Goal: Transaction & Acquisition: Purchase product/service

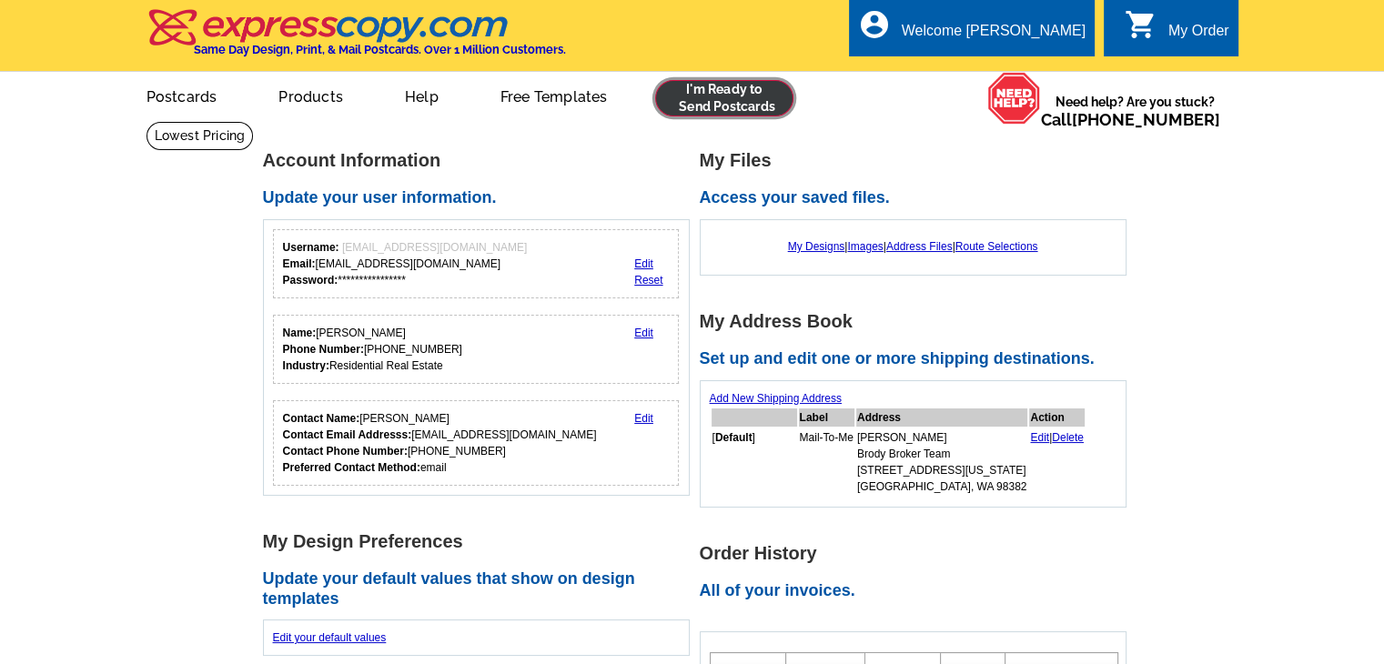
click at [707, 96] on link at bounding box center [724, 98] width 139 height 36
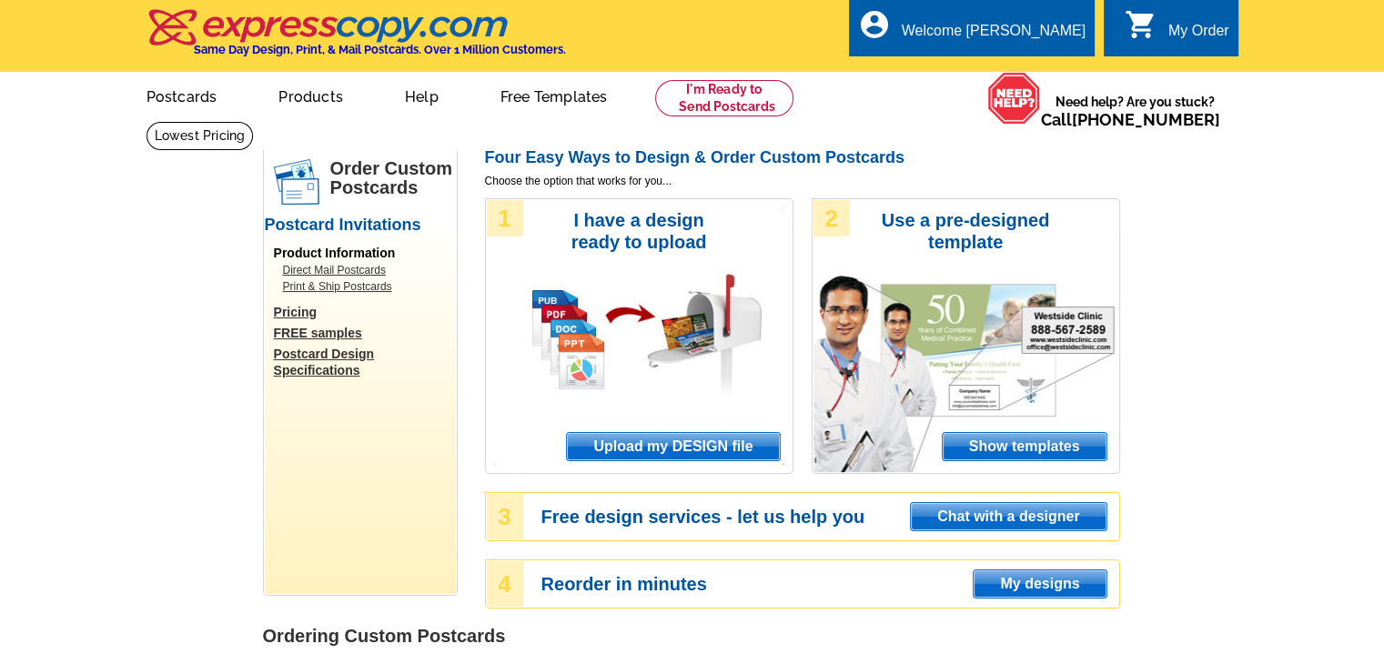
click at [685, 448] on span "Upload my DESIGN file" at bounding box center [673, 446] width 212 height 27
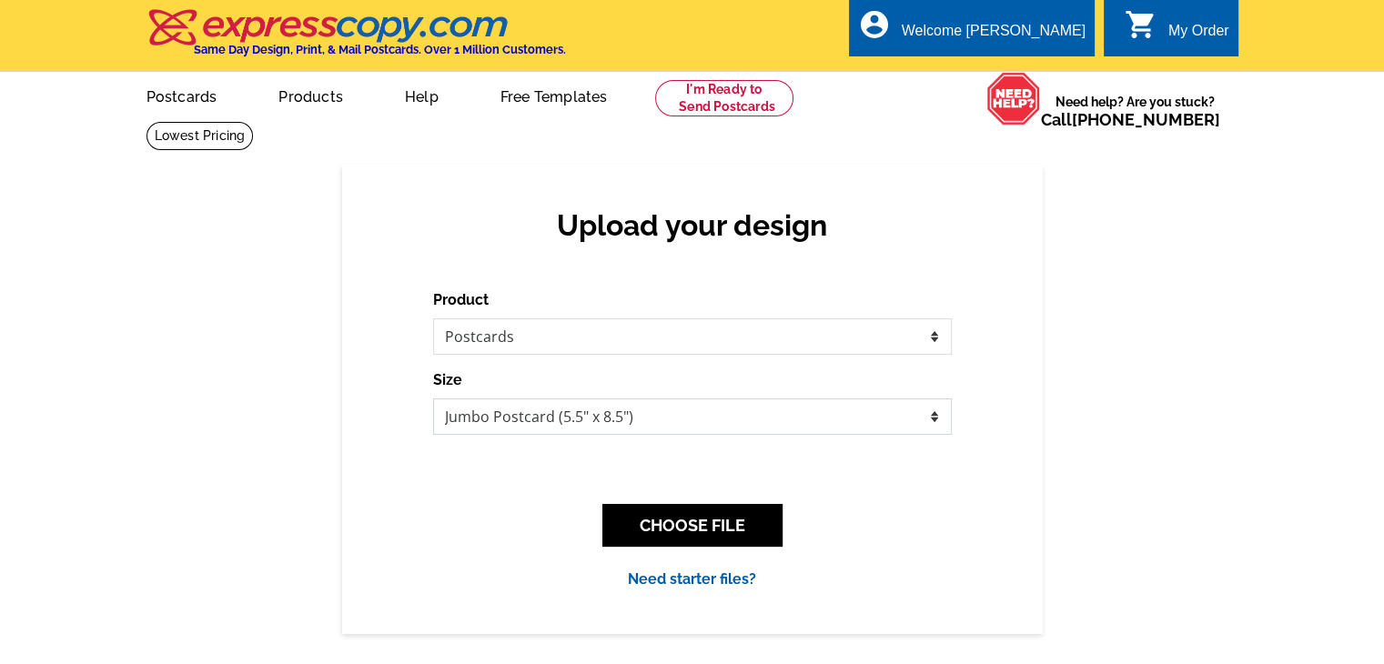
click at [695, 408] on select "Jumbo Postcard (5.5" x 8.5") Regular Postcard (4.25" x 5.6") Panoramic Postcard…" at bounding box center [692, 416] width 519 height 36
select select "1"
click at [433, 399] on select "Jumbo Postcard (5.5" x 8.5") Regular Postcard (4.25" x 5.6") Panoramic Postcard…" at bounding box center [692, 416] width 519 height 36
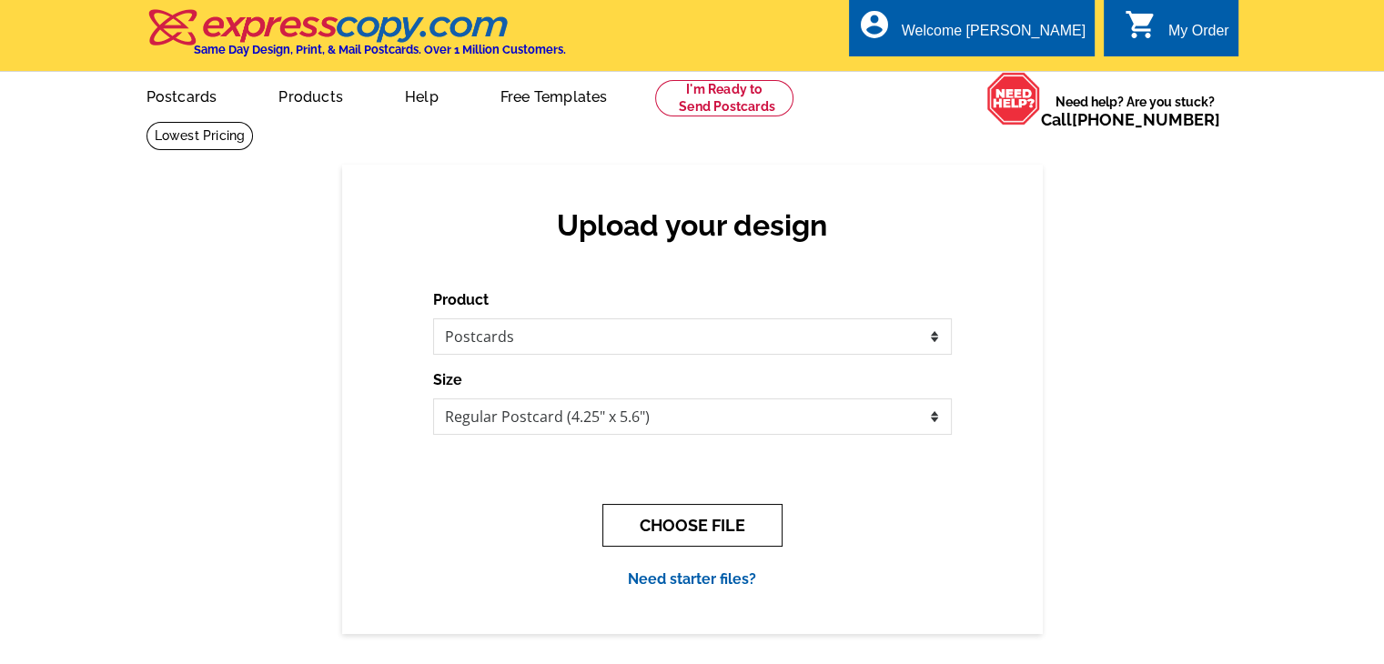
click at [669, 523] on button "CHOOSE FILE" at bounding box center [692, 525] width 180 height 43
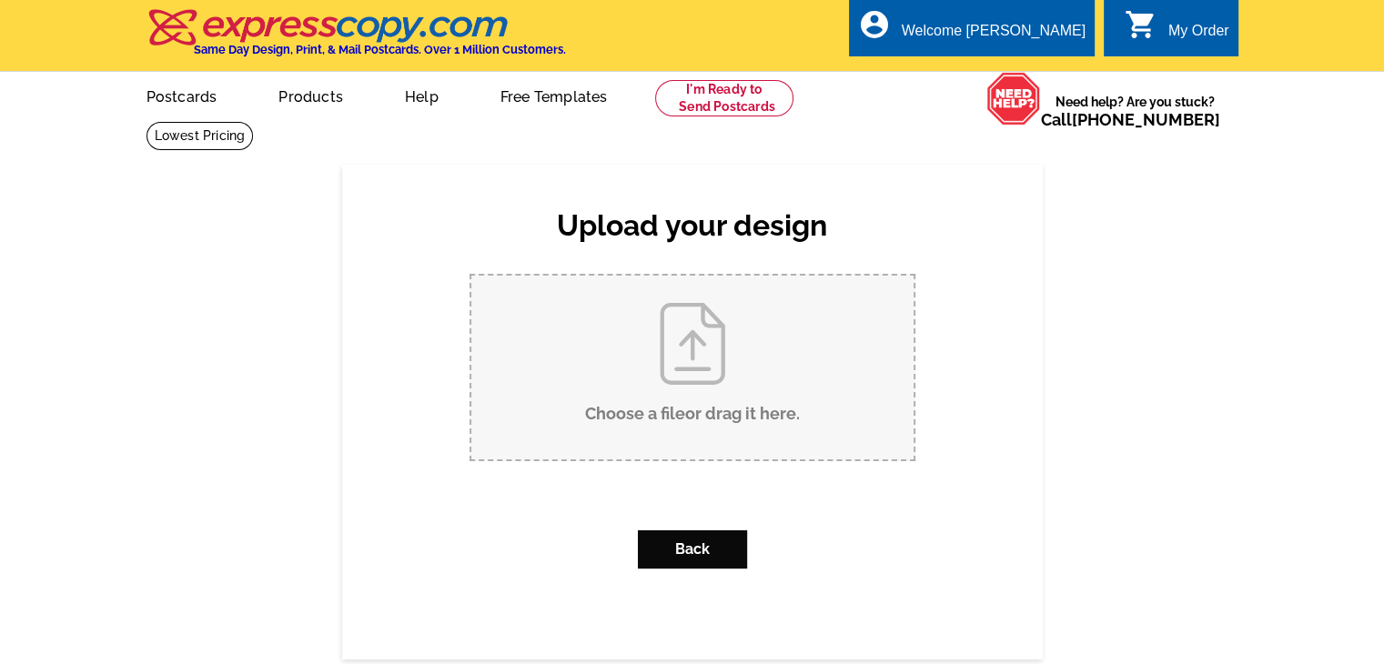
click at [612, 350] on input "Choose a file or drag it here ." at bounding box center [692, 368] width 442 height 184
type input "C:\fakepath\Postcard BBWA - Page 1.pdf"
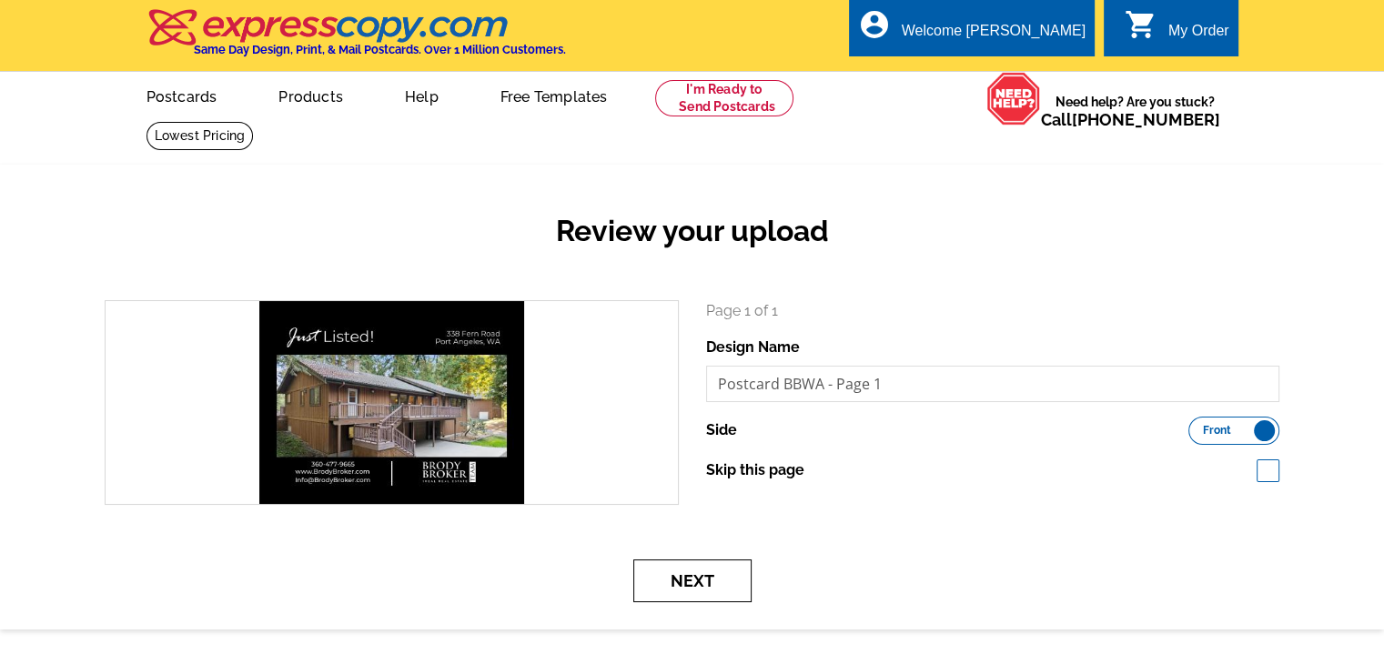
click at [701, 588] on button "Next" at bounding box center [692, 580] width 118 height 43
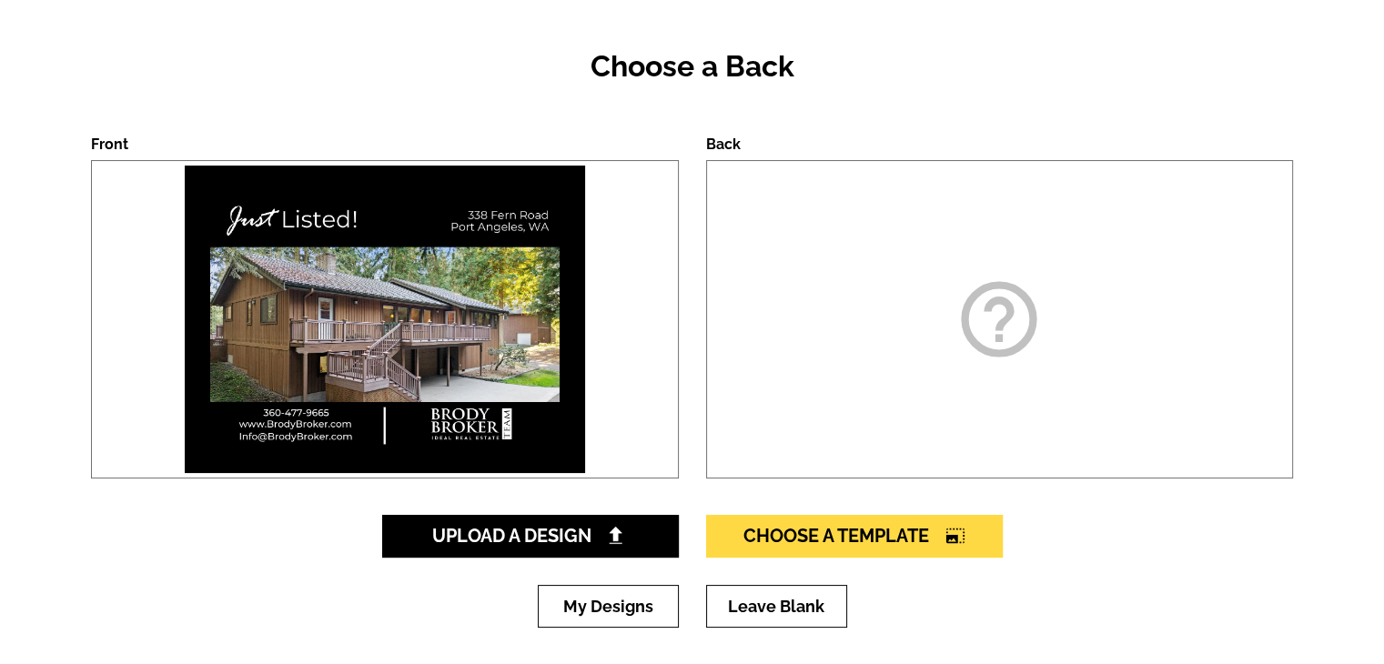
scroll to position [182, 0]
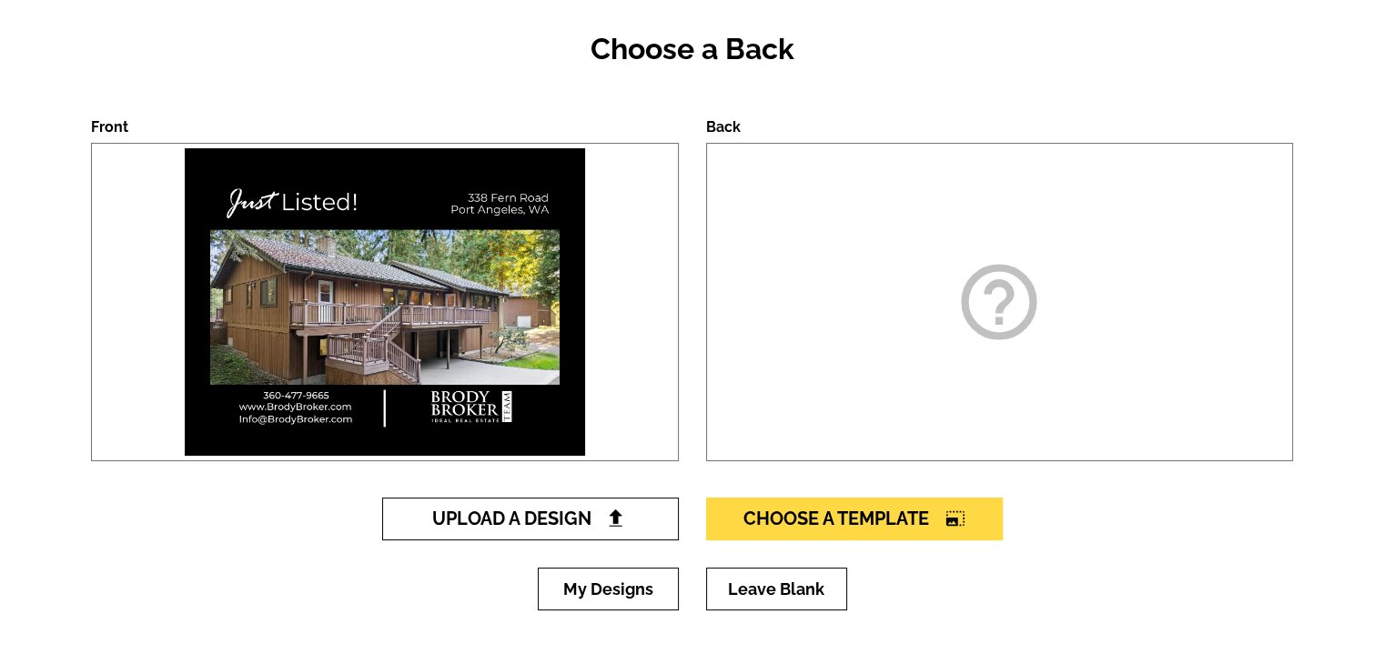
click at [539, 518] on span "Upload A Design" at bounding box center [530, 519] width 196 height 22
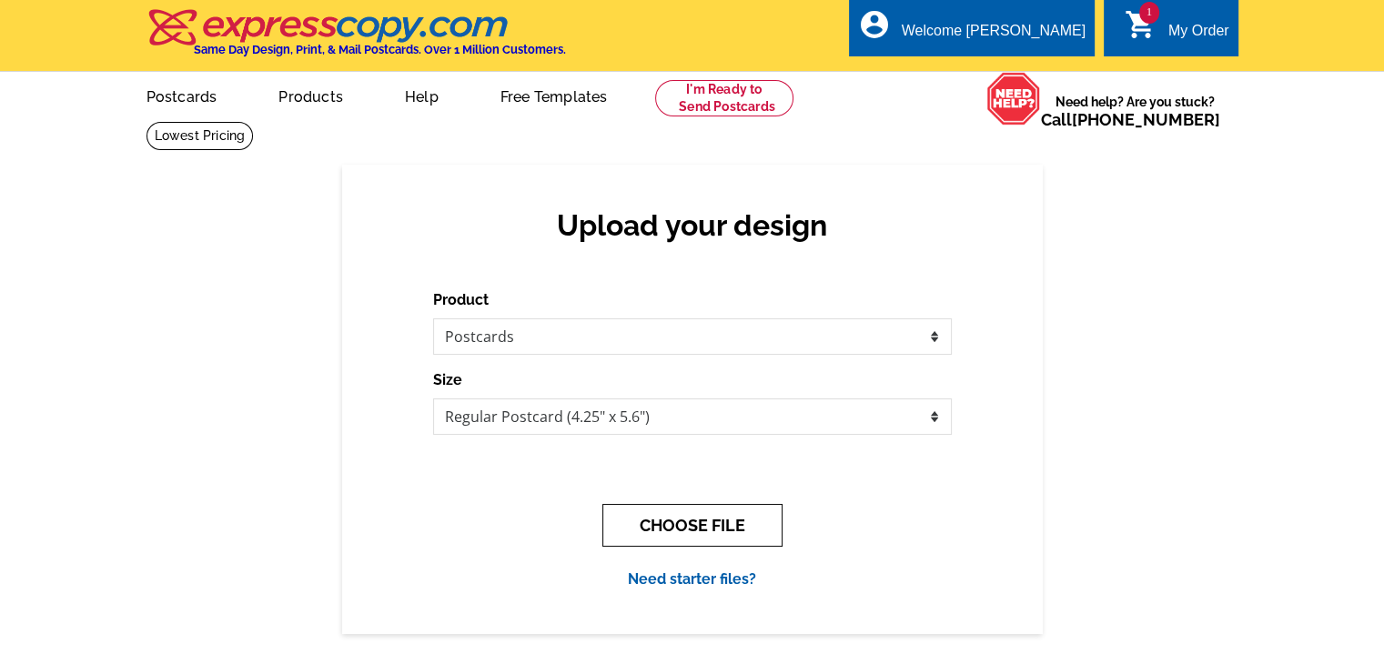
click at [673, 533] on button "CHOOSE FILE" at bounding box center [692, 525] width 180 height 43
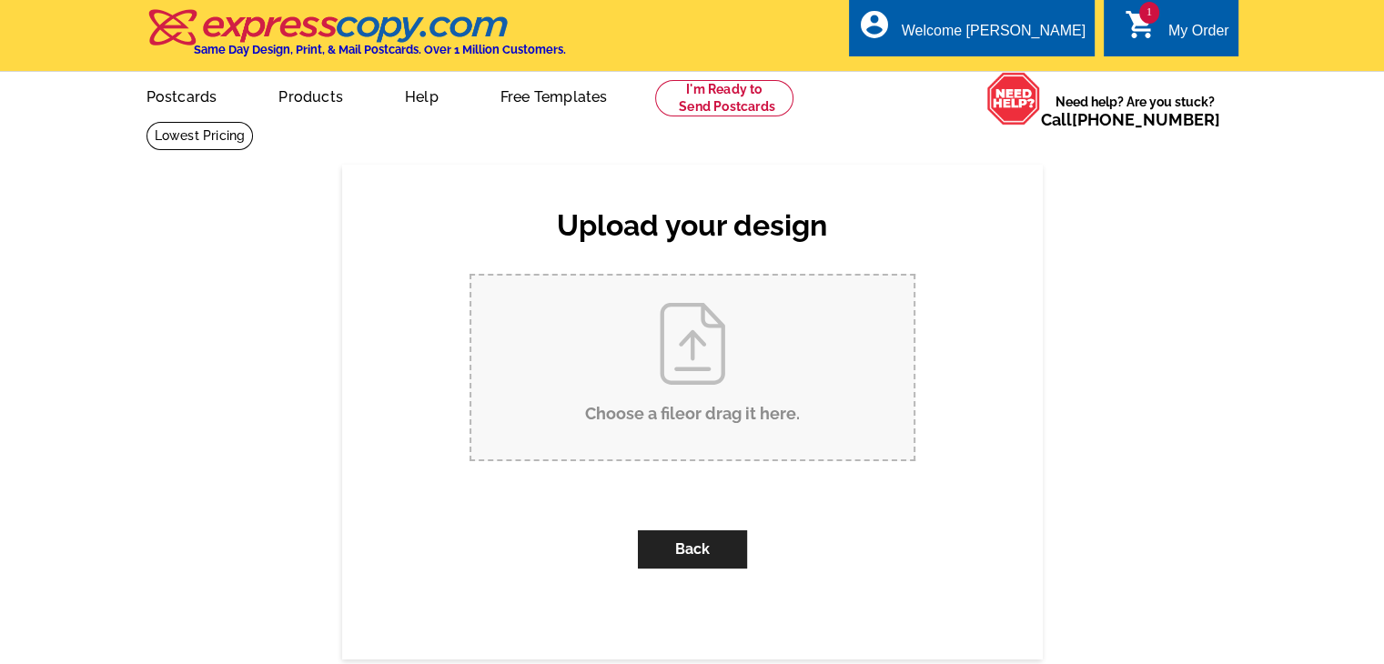
click at [688, 405] on input "Choose a file or drag it here ." at bounding box center [692, 368] width 442 height 184
type input "C:\fakepath\Postcard BBWA - Page 2.pdf"
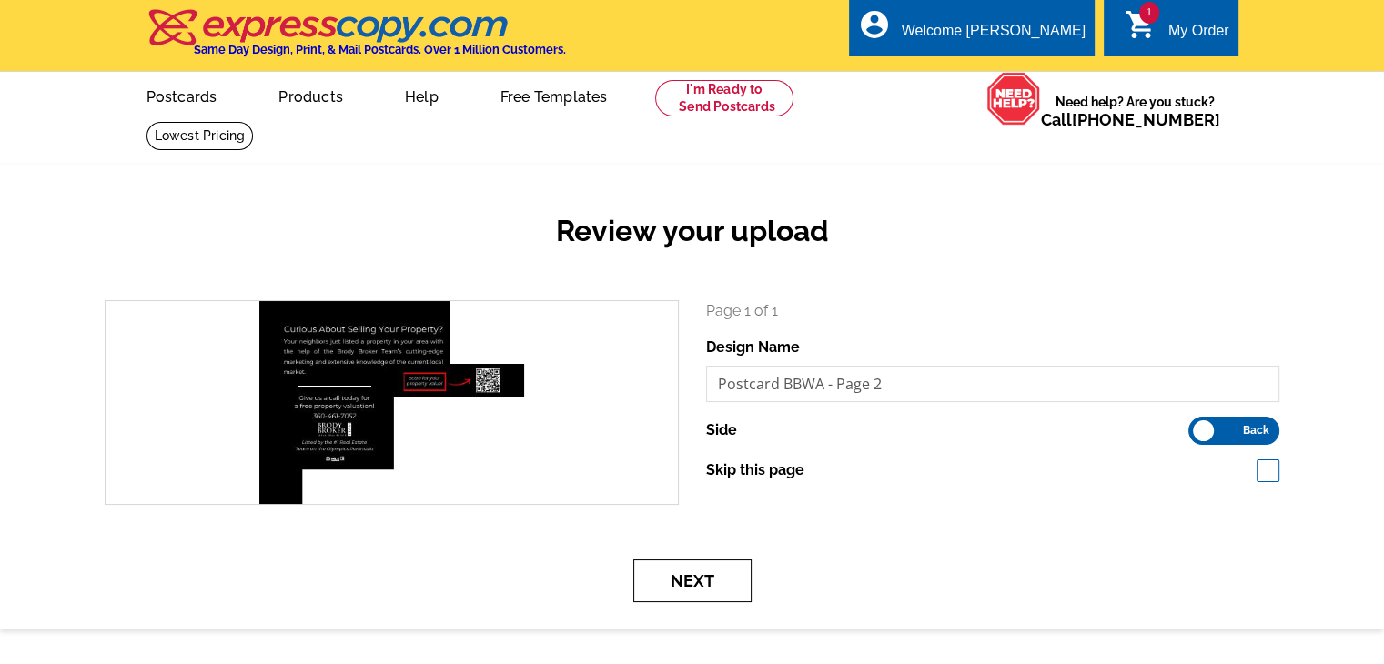
click at [692, 595] on button "Next" at bounding box center [692, 580] width 118 height 43
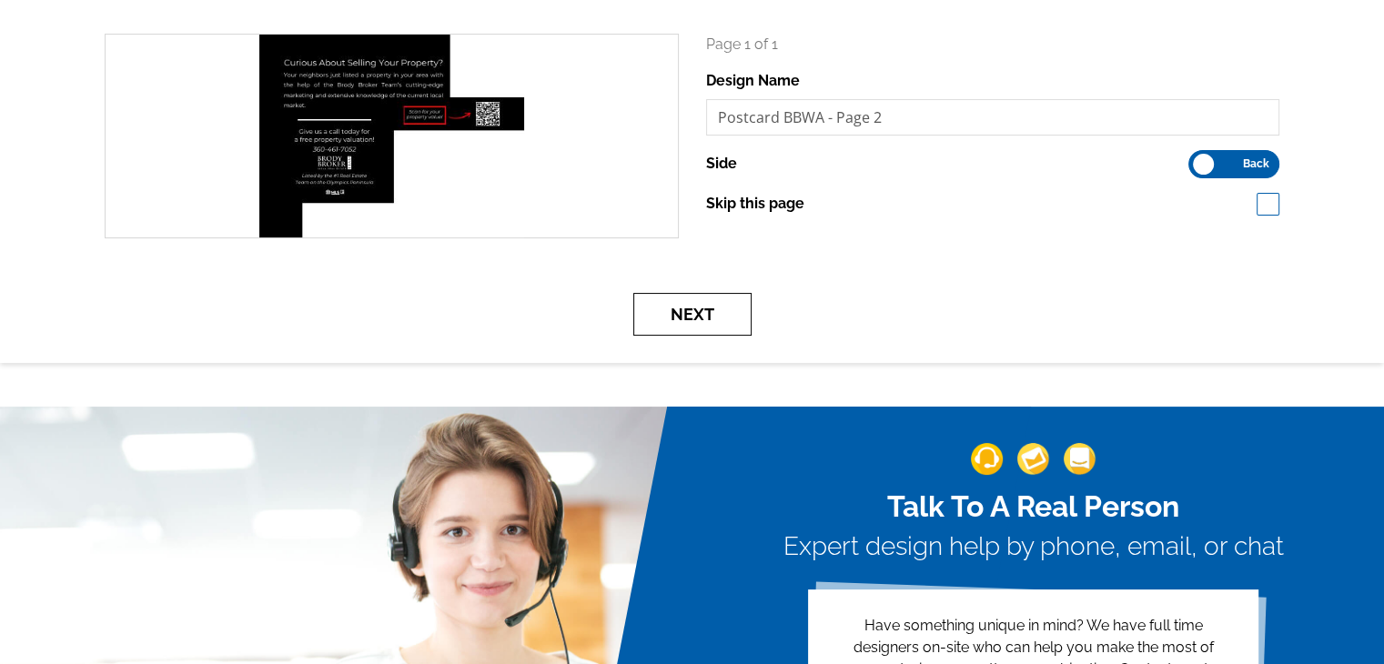
scroll to position [273, 0]
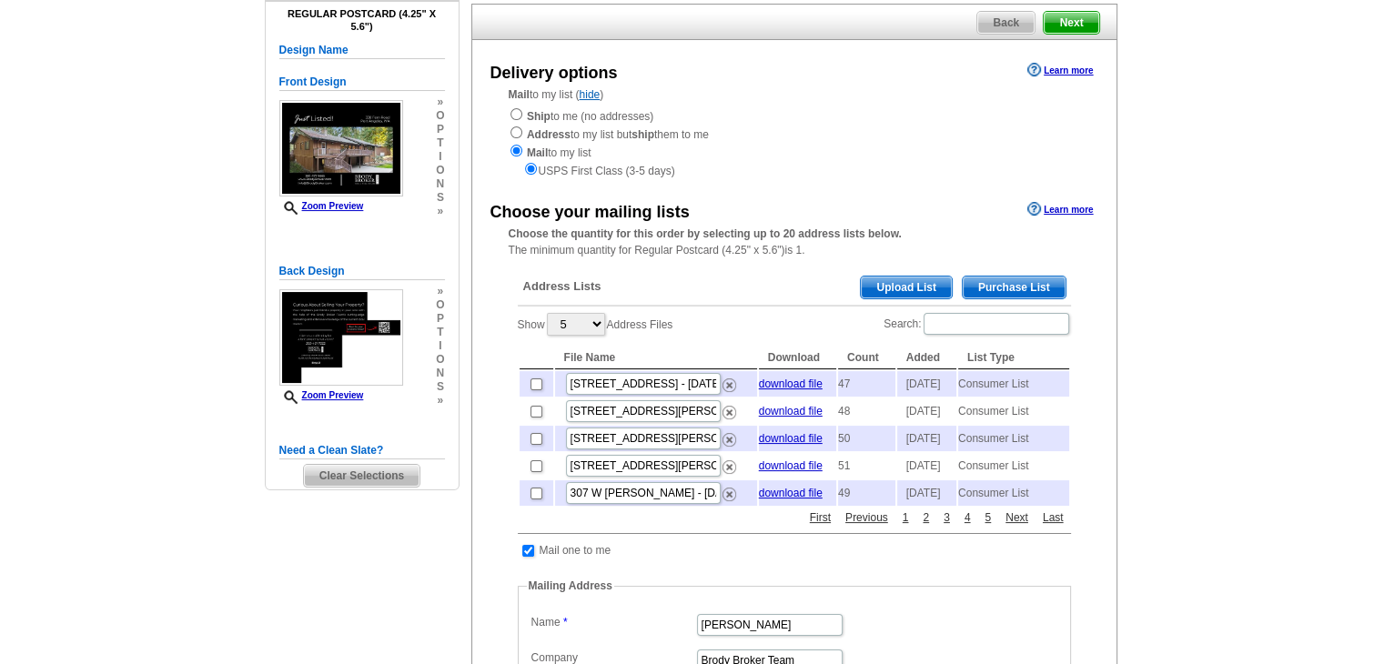
scroll to position [182, 0]
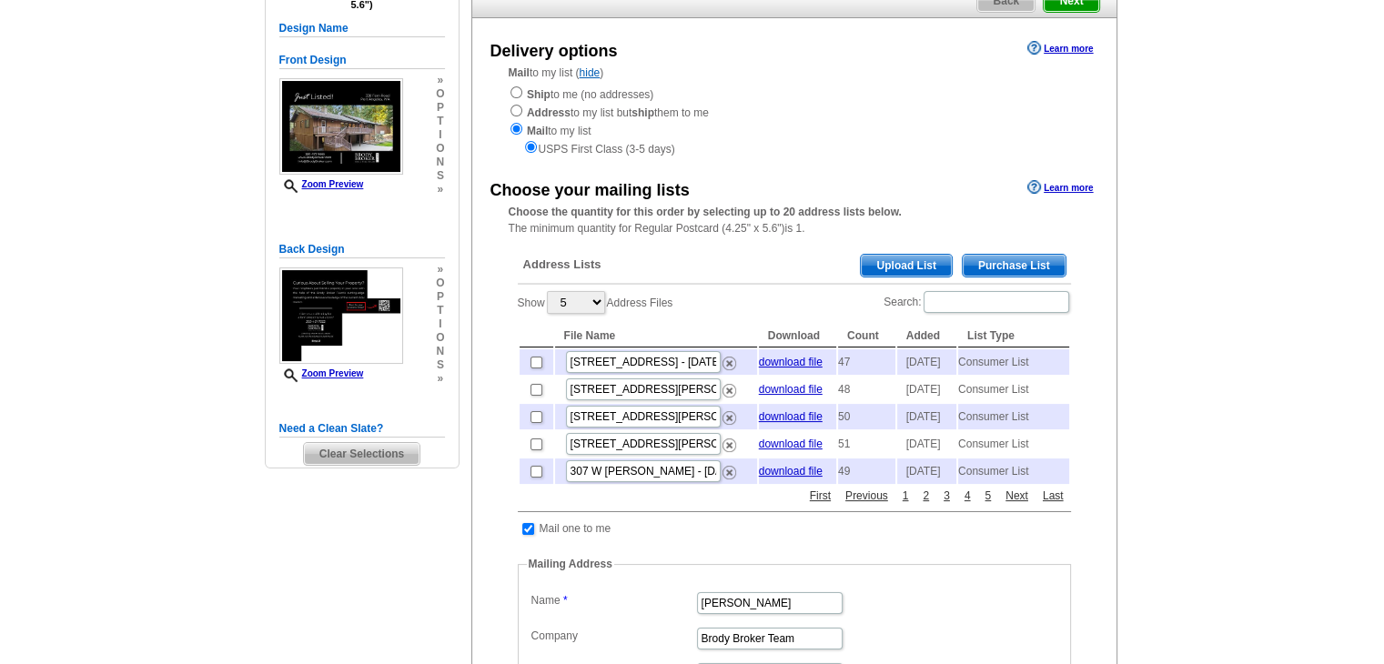
click at [1013, 268] on span "Purchase List" at bounding box center [1013, 266] width 103 height 22
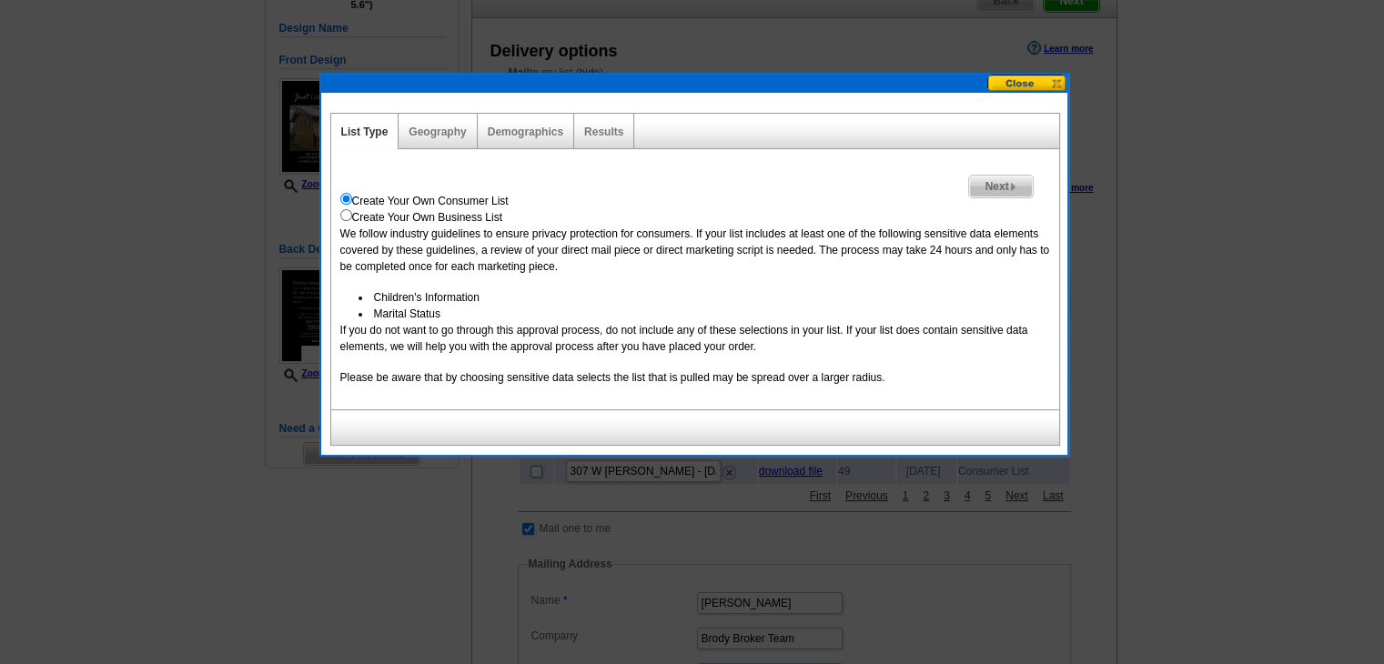
click at [990, 178] on span "Next" at bounding box center [1000, 187] width 63 height 22
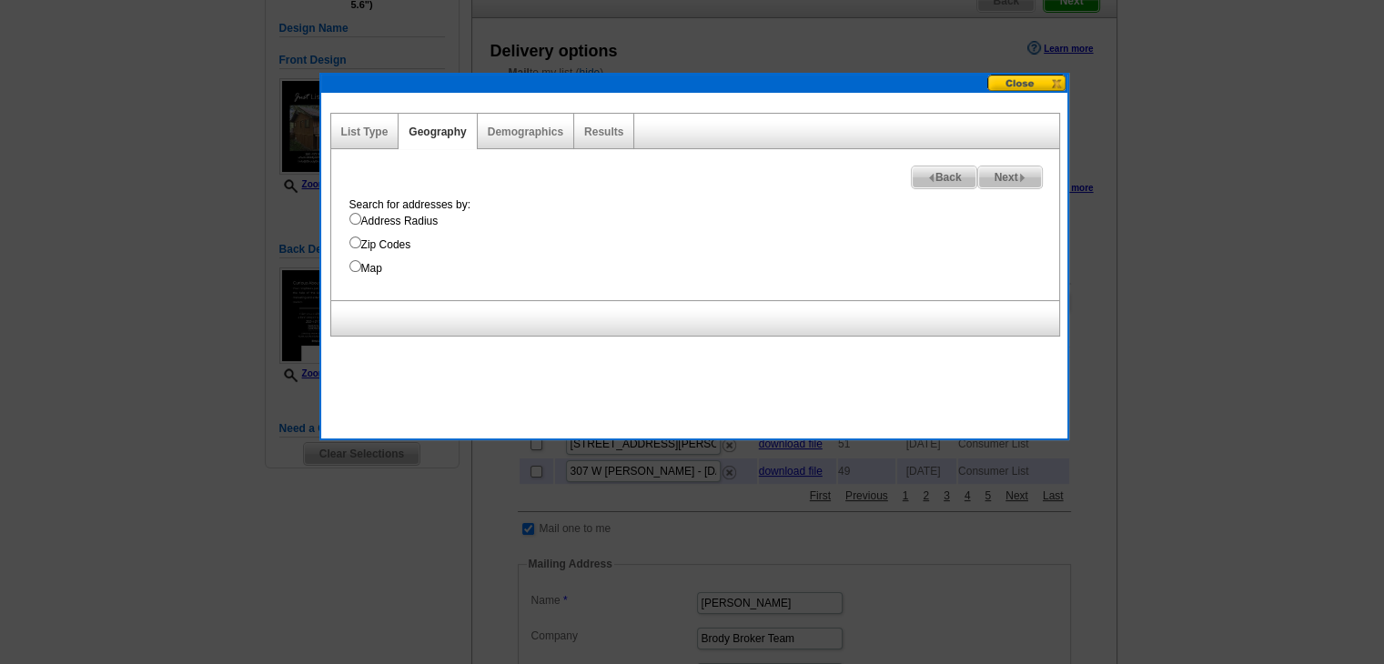
click at [413, 218] on label "Address Radius" at bounding box center [704, 221] width 710 height 16
click at [361, 218] on input "Address Radius" at bounding box center [355, 219] width 12 height 12
radio input "true"
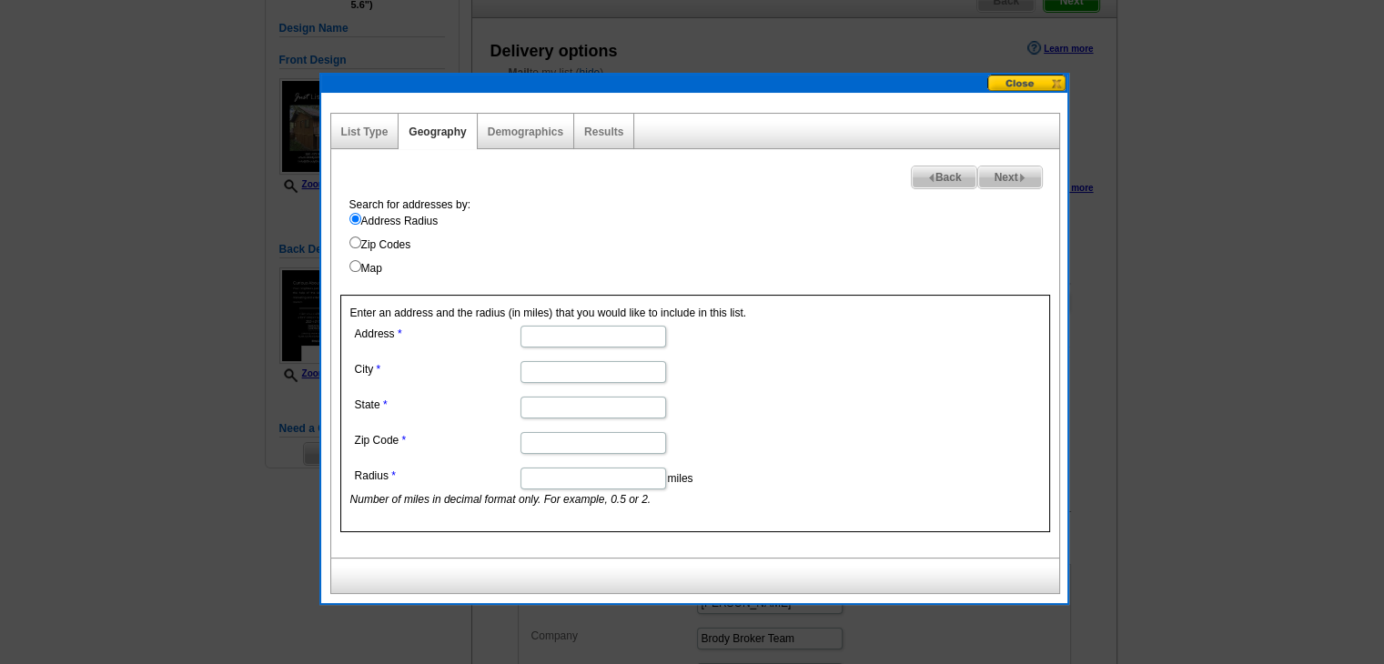
click at [558, 329] on input "Address" at bounding box center [593, 337] width 146 height 22
paste input "338 Fern Road"
type input "338 Fern Road"
click at [604, 376] on input "City" at bounding box center [593, 372] width 146 height 22
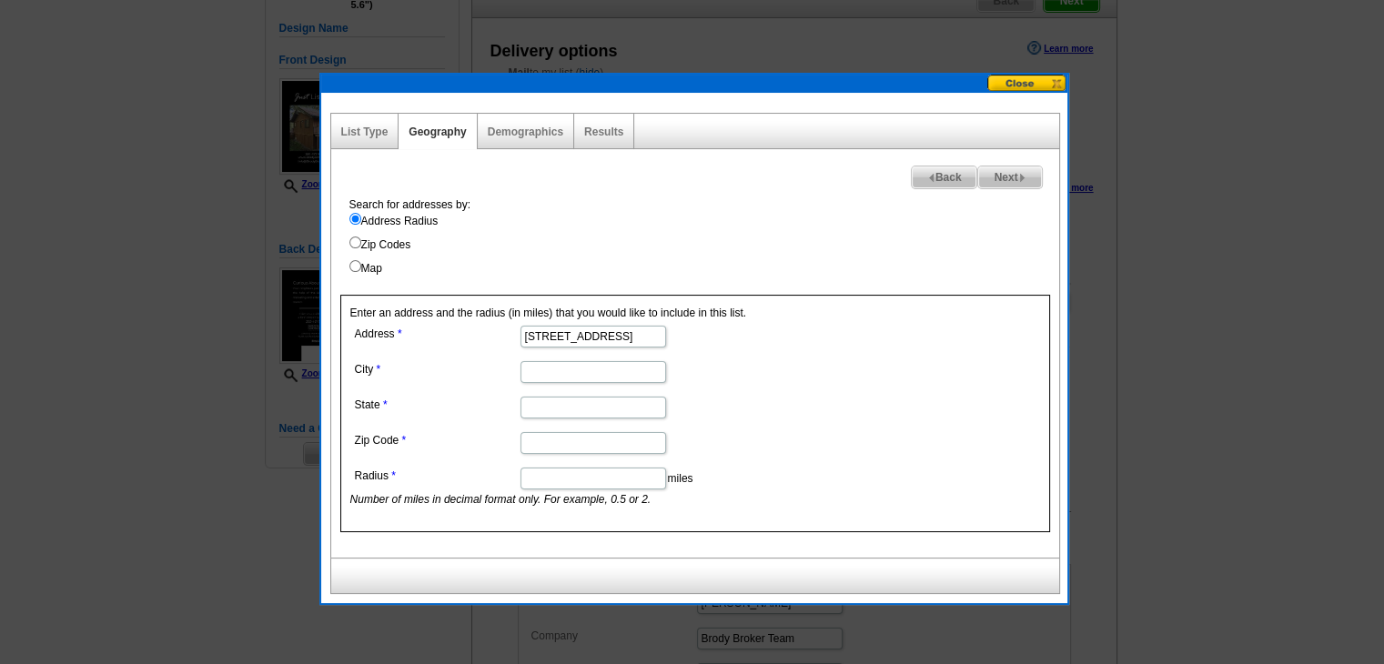
paste input "Port Angeles"
type input "Port Angeles"
click at [567, 404] on input "State" at bounding box center [593, 408] width 146 height 22
type input "Washington"
click at [571, 442] on input "Zip Code" at bounding box center [593, 443] width 146 height 22
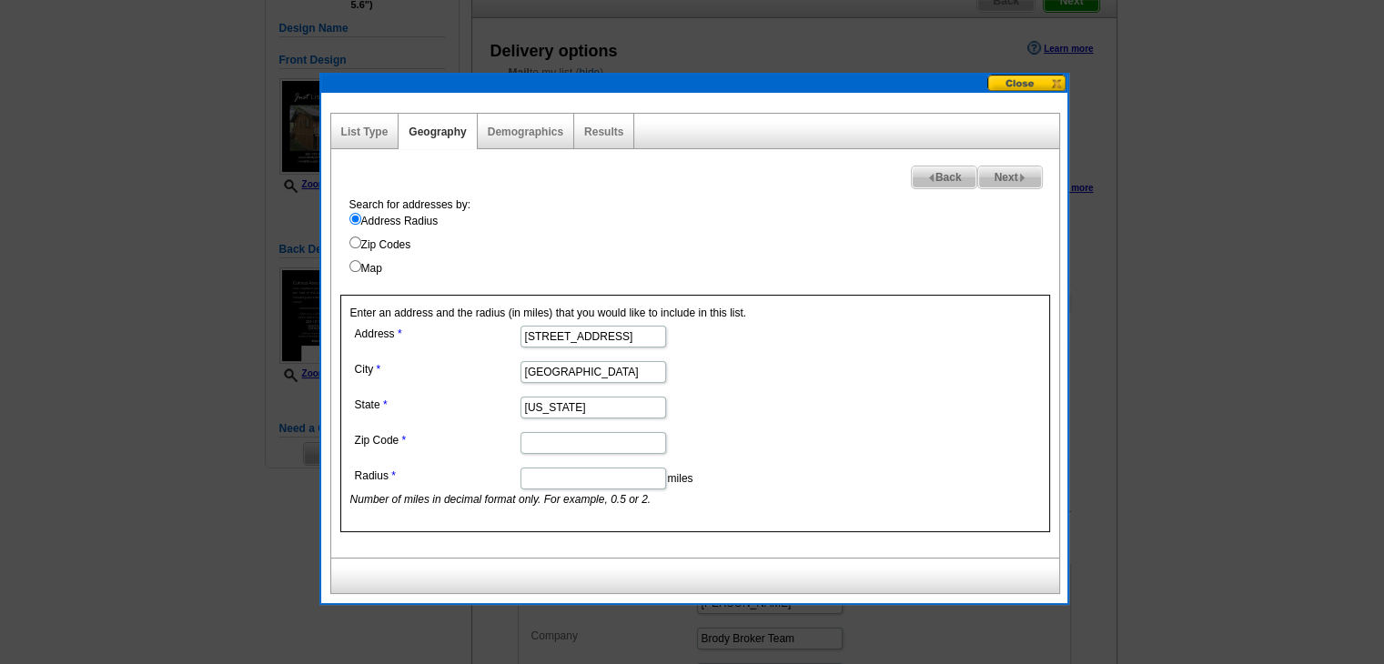
paste input "98362"
type input "98362"
click at [559, 485] on input "Radius" at bounding box center [593, 479] width 146 height 22
type input "1"
click at [1005, 183] on span "Next" at bounding box center [1009, 177] width 63 height 22
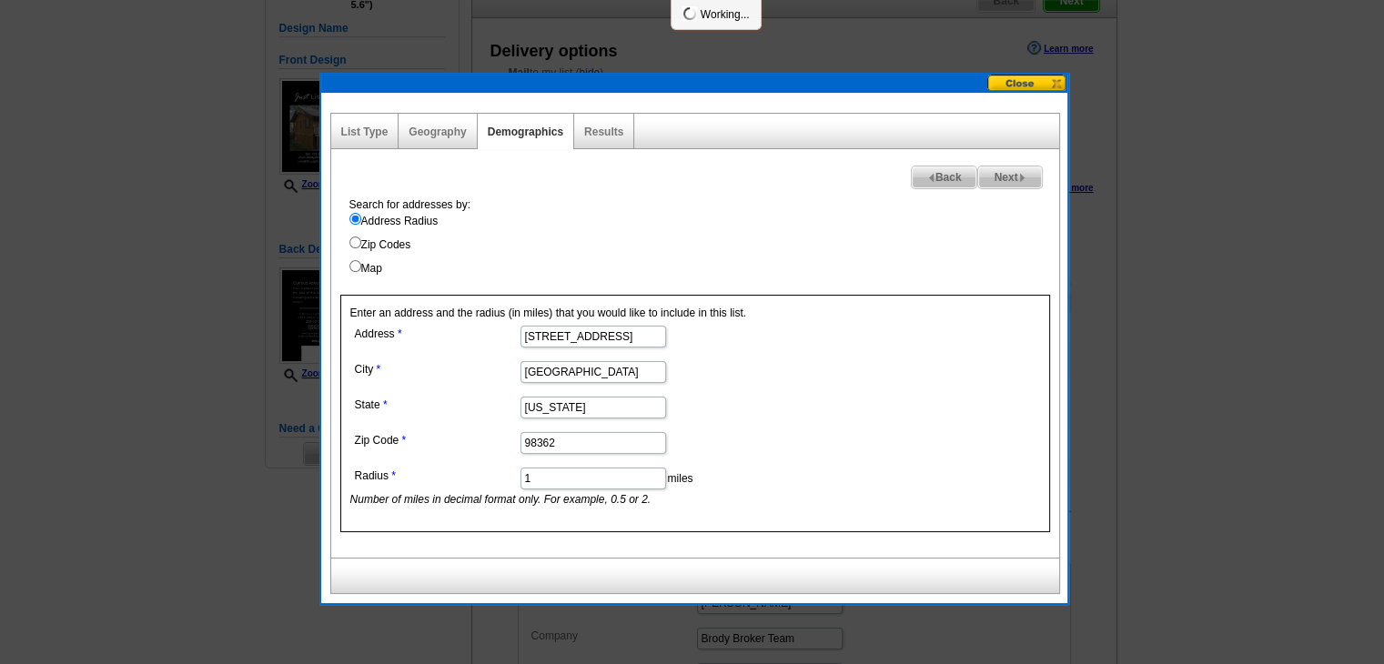
select select
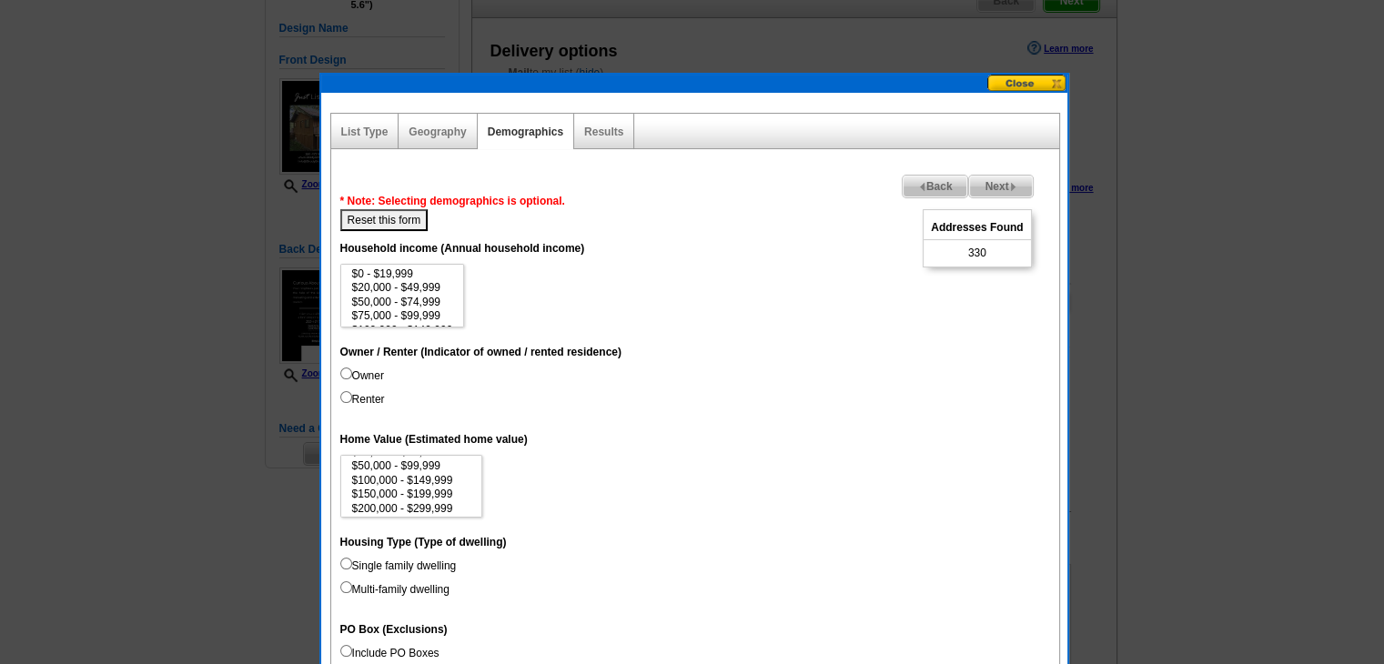
scroll to position [61, 0]
click at [437, 485] on option "$300,000 - $499,999" at bounding box center [411, 488] width 123 height 14
click at [437, 474] on option "$200,000 - $299,999" at bounding box center [411, 475] width 123 height 14
drag, startPoint x: 429, startPoint y: 499, endPoint x: 458, endPoint y: 505, distance: 29.8
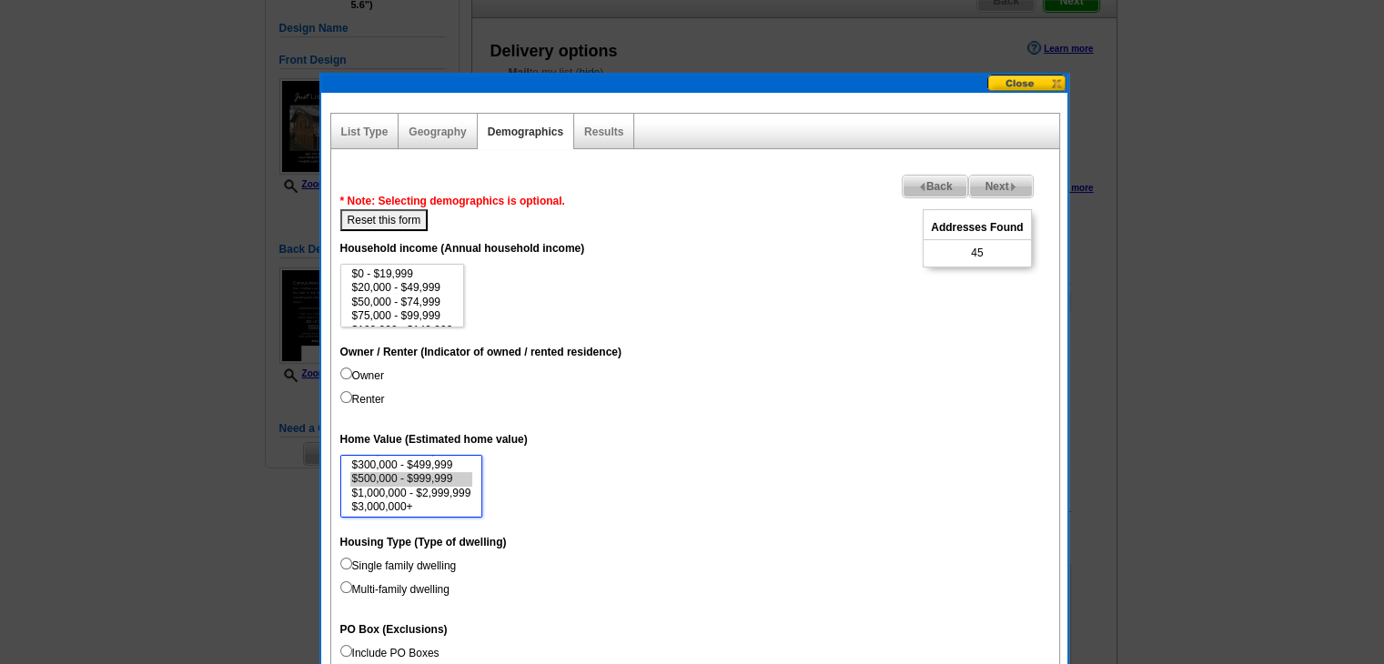
click at [457, 505] on select "$1,000 - $24,999 $25,000 - $49,999 $50,000 - $99,999 $100,000 - $149,999 $150,0…" at bounding box center [411, 487] width 143 height 64
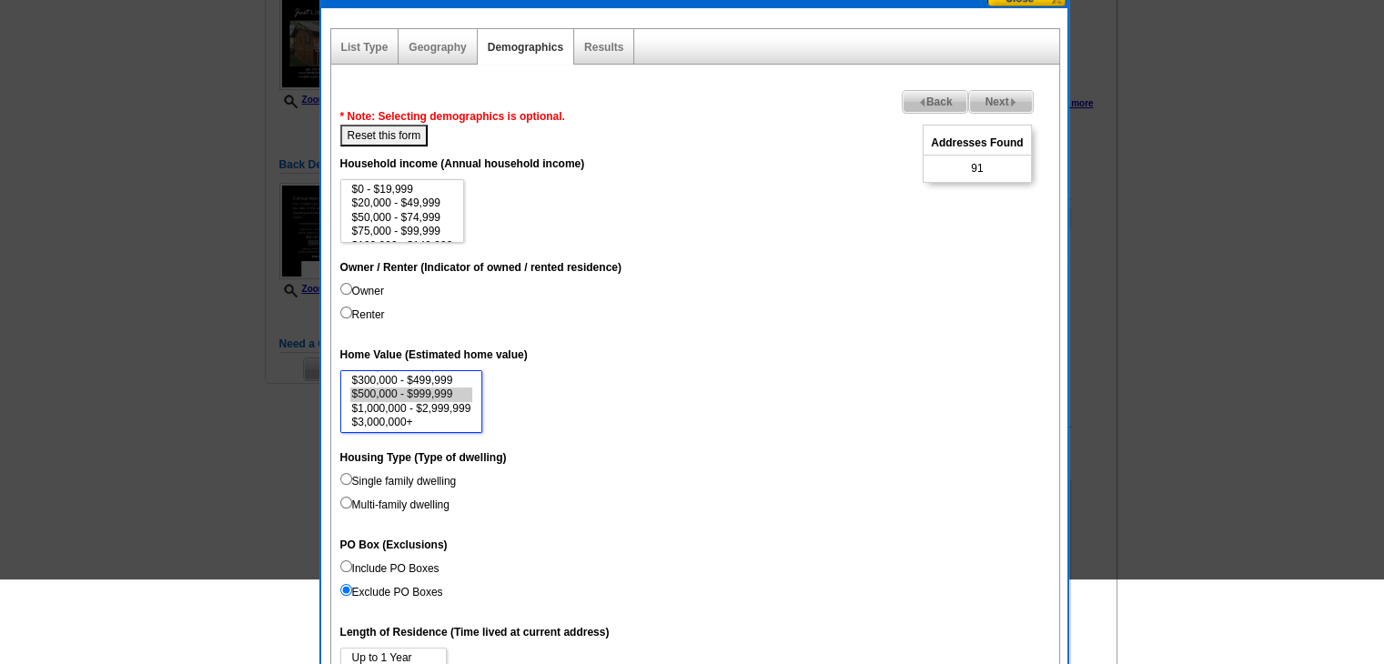
scroll to position [273, 0]
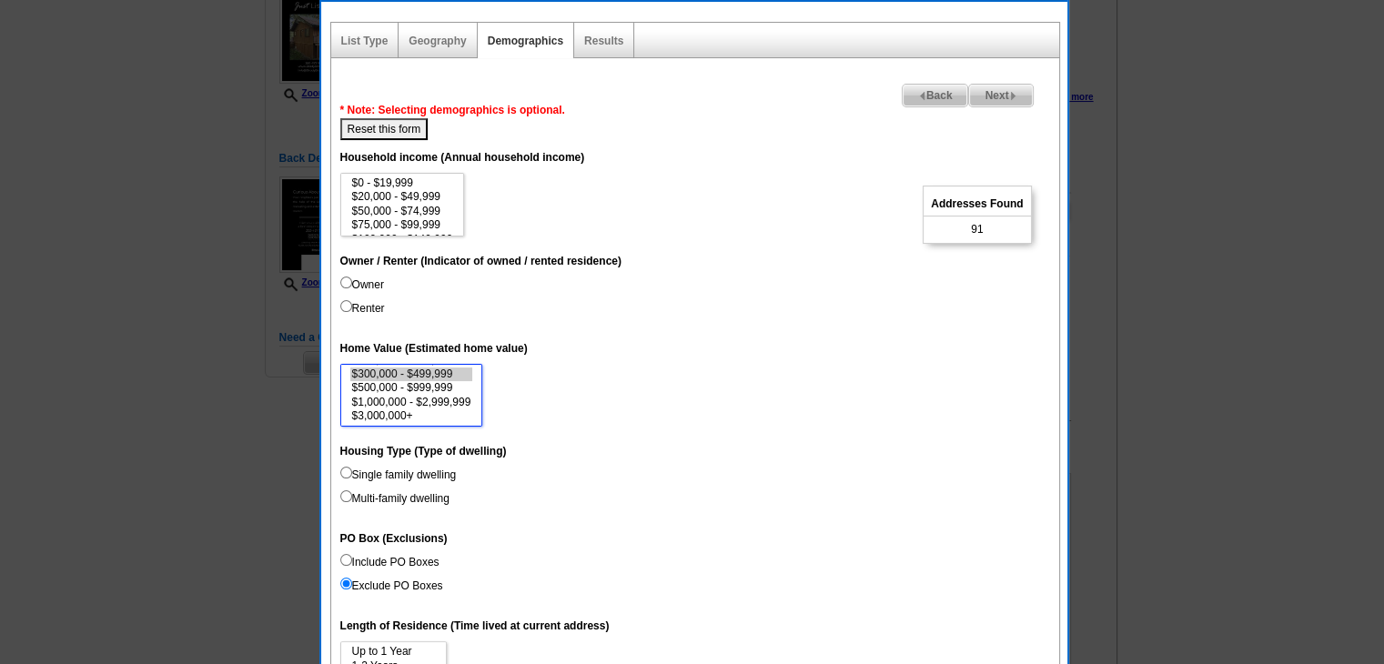
click at [430, 378] on option "$300,000 - $499,999" at bounding box center [411, 375] width 123 height 14
select select "500000-999999"
click at [427, 384] on option "$500,000 - $999,999" at bounding box center [411, 388] width 123 height 14
click at [360, 287] on label "Owner" at bounding box center [362, 285] width 44 height 16
click at [352, 287] on input "Owner" at bounding box center [346, 283] width 12 height 12
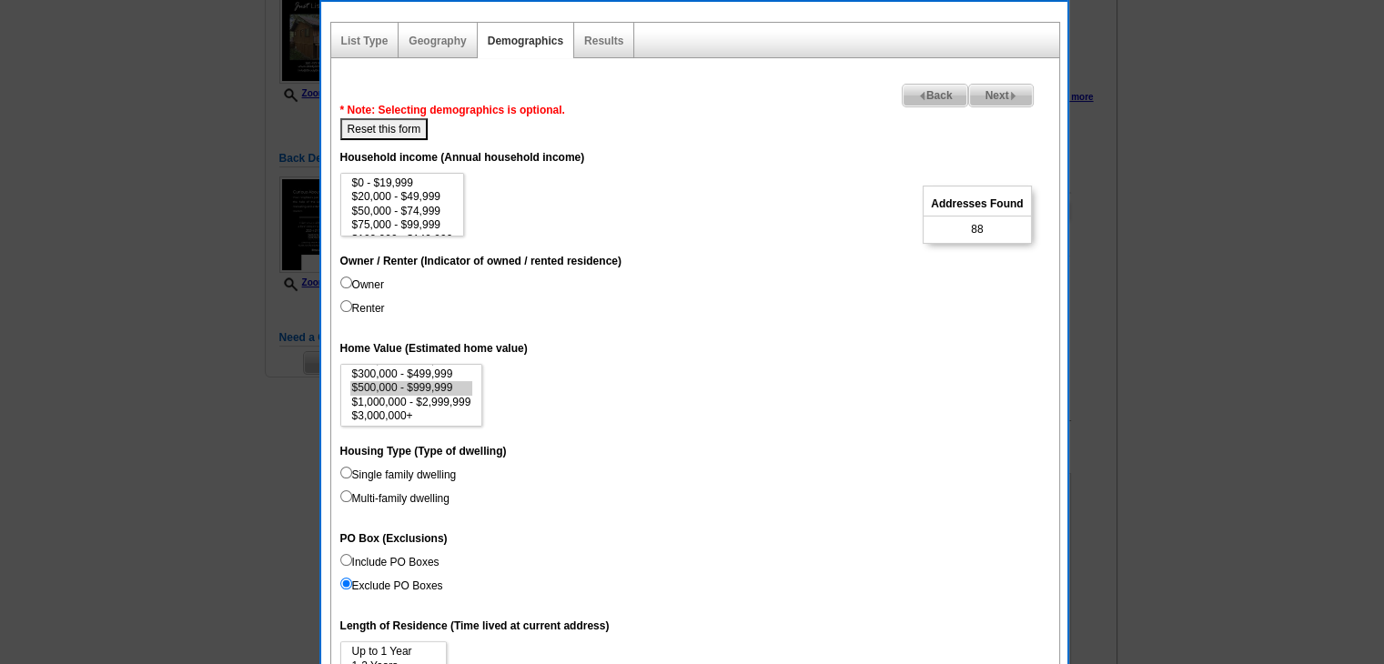
radio input "true"
click at [455, 400] on option "$1,000,000 - $2,999,999" at bounding box center [411, 403] width 123 height 14
select select "500000-999999"
click at [440, 383] on option "$500,000 - $999,999" at bounding box center [411, 388] width 123 height 14
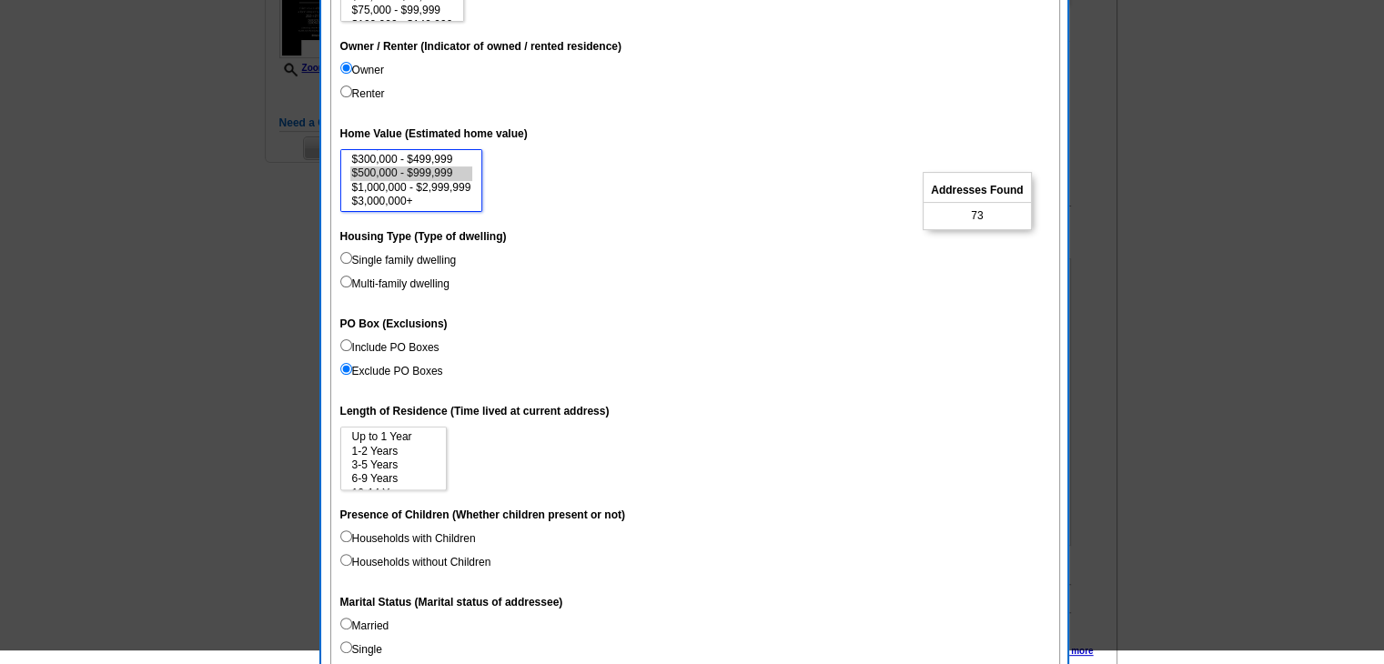
scroll to position [546, 0]
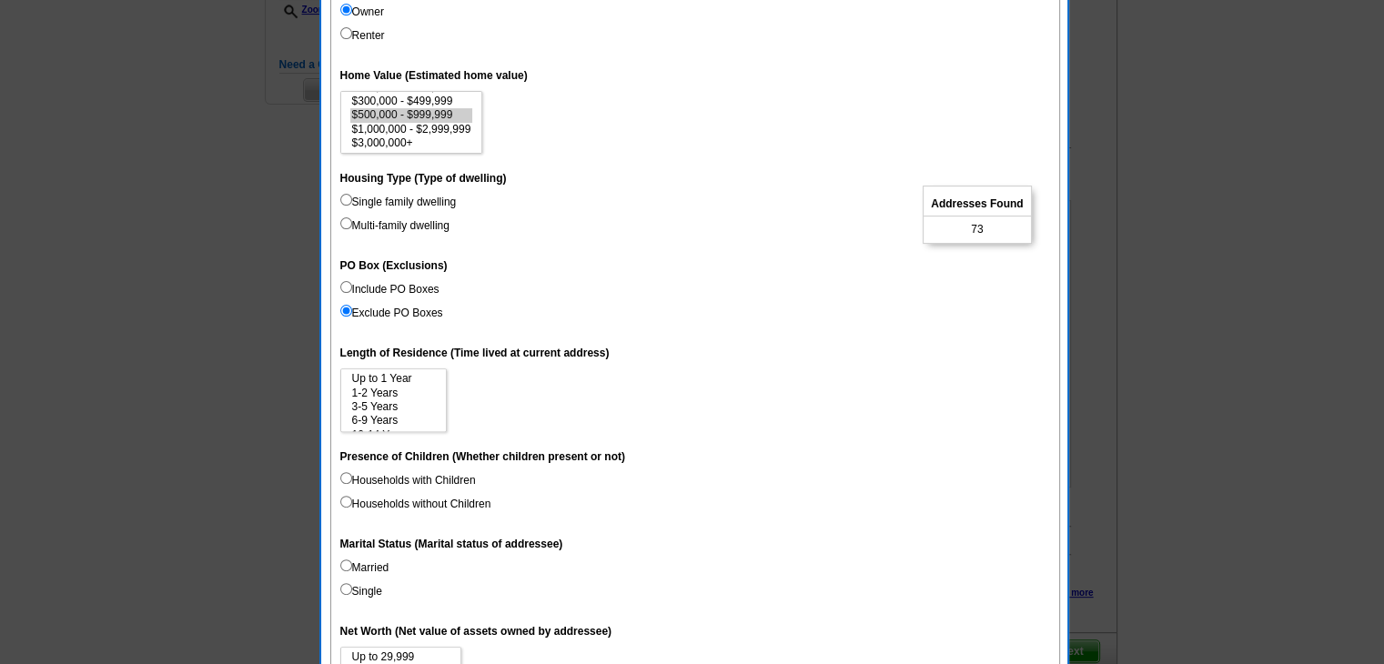
click at [364, 561] on label "Married" at bounding box center [364, 567] width 49 height 16
click at [352, 561] on input "Married" at bounding box center [346, 565] width 12 height 12
radio input "true"
click at [360, 583] on label "Single" at bounding box center [361, 591] width 42 height 16
click at [352, 583] on input "Single" at bounding box center [346, 589] width 12 height 12
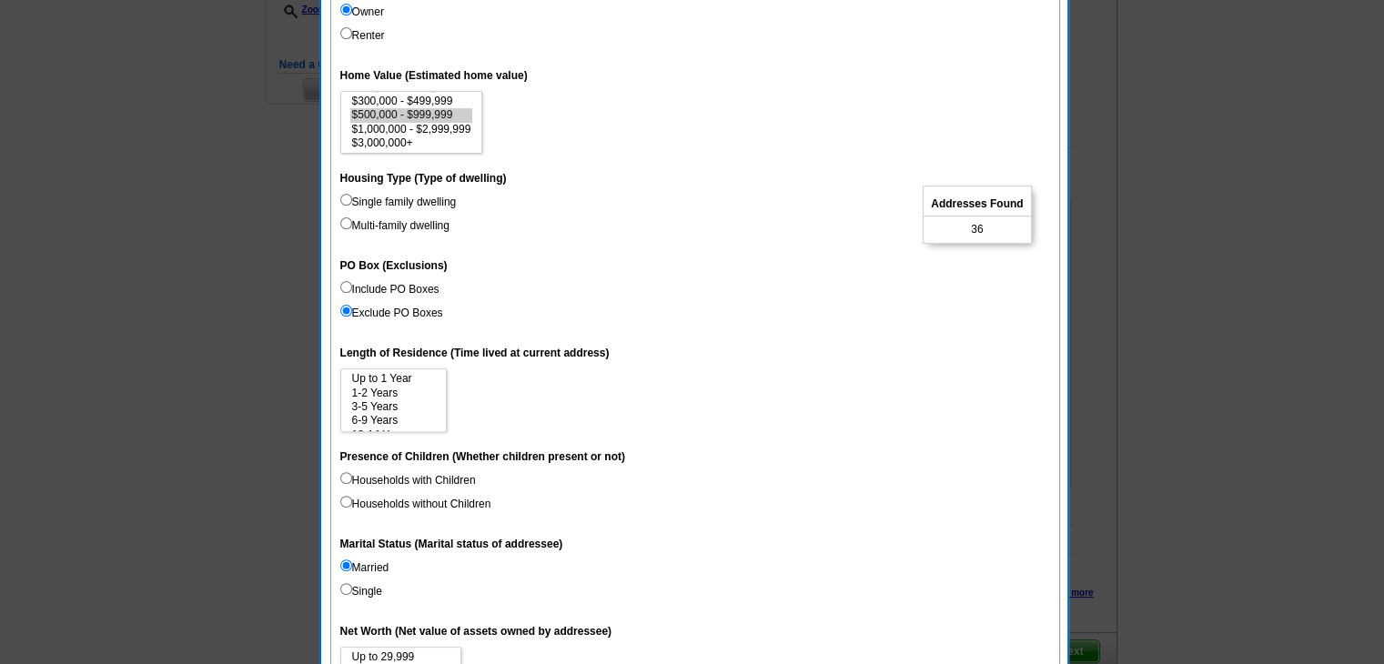
radio input "true"
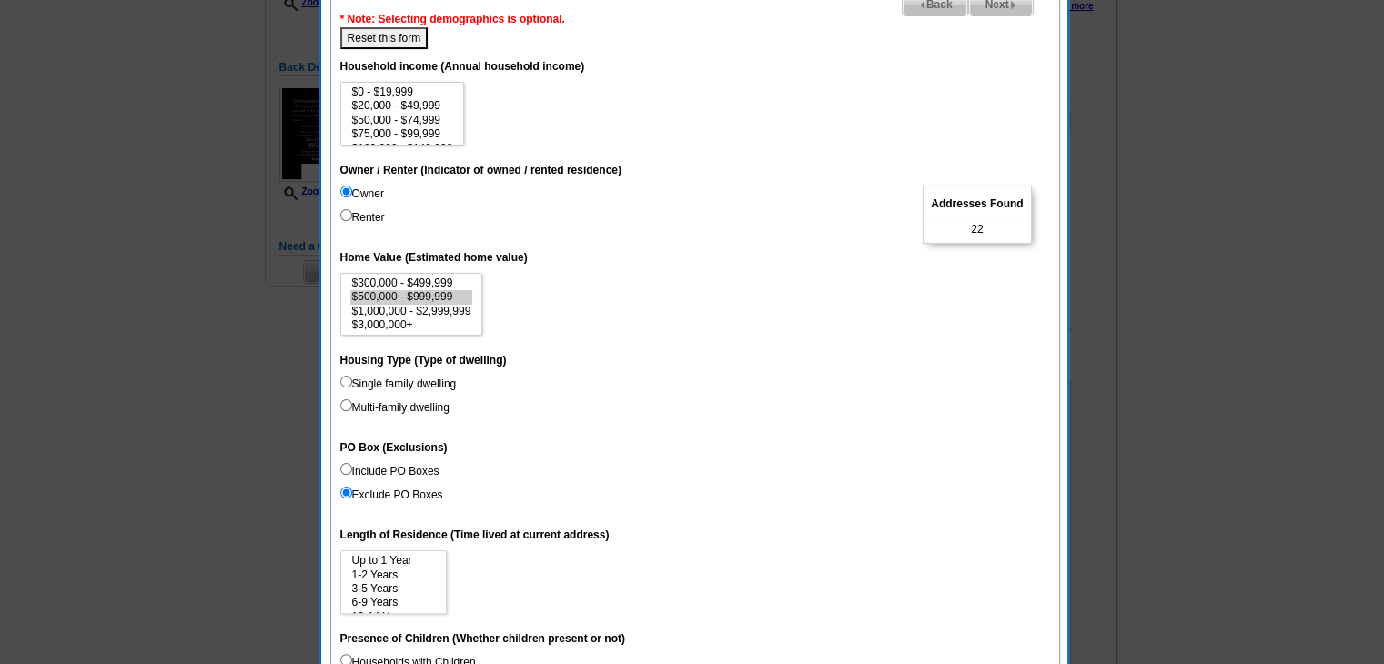
scroll to position [364, 0]
click at [415, 43] on button "Reset this form" at bounding box center [384, 38] width 88 height 22
select select
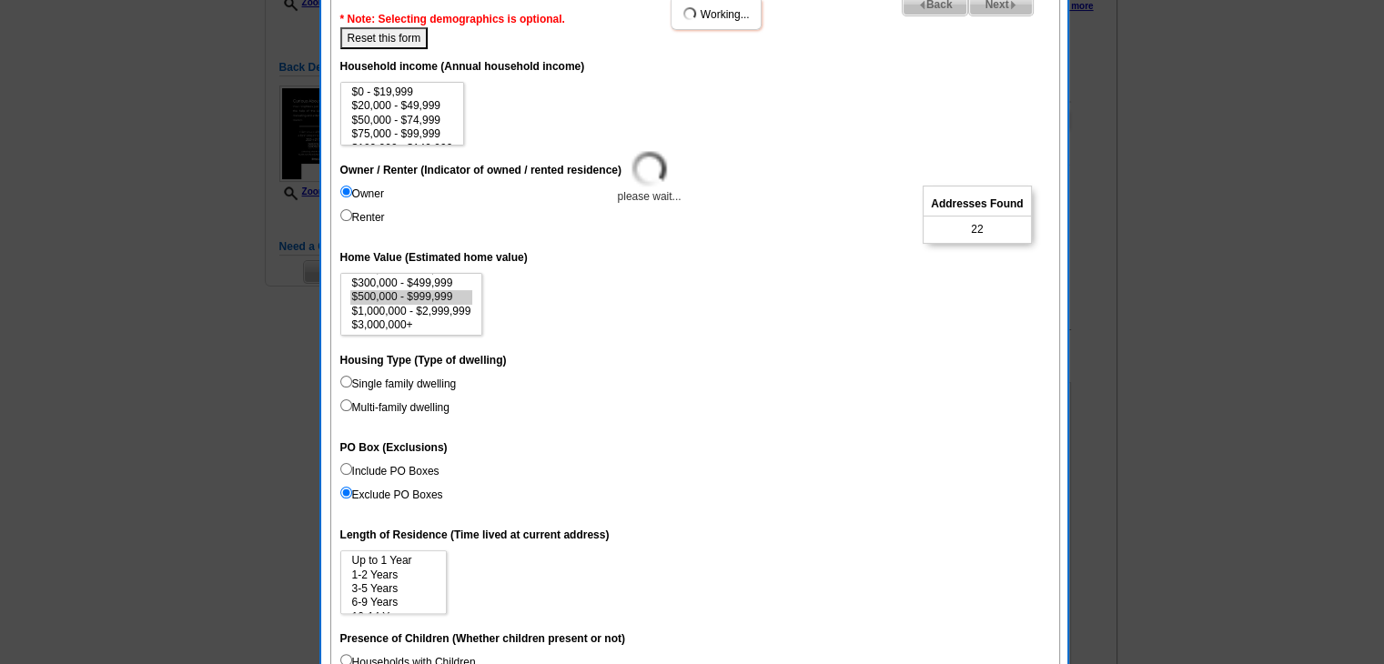
select select
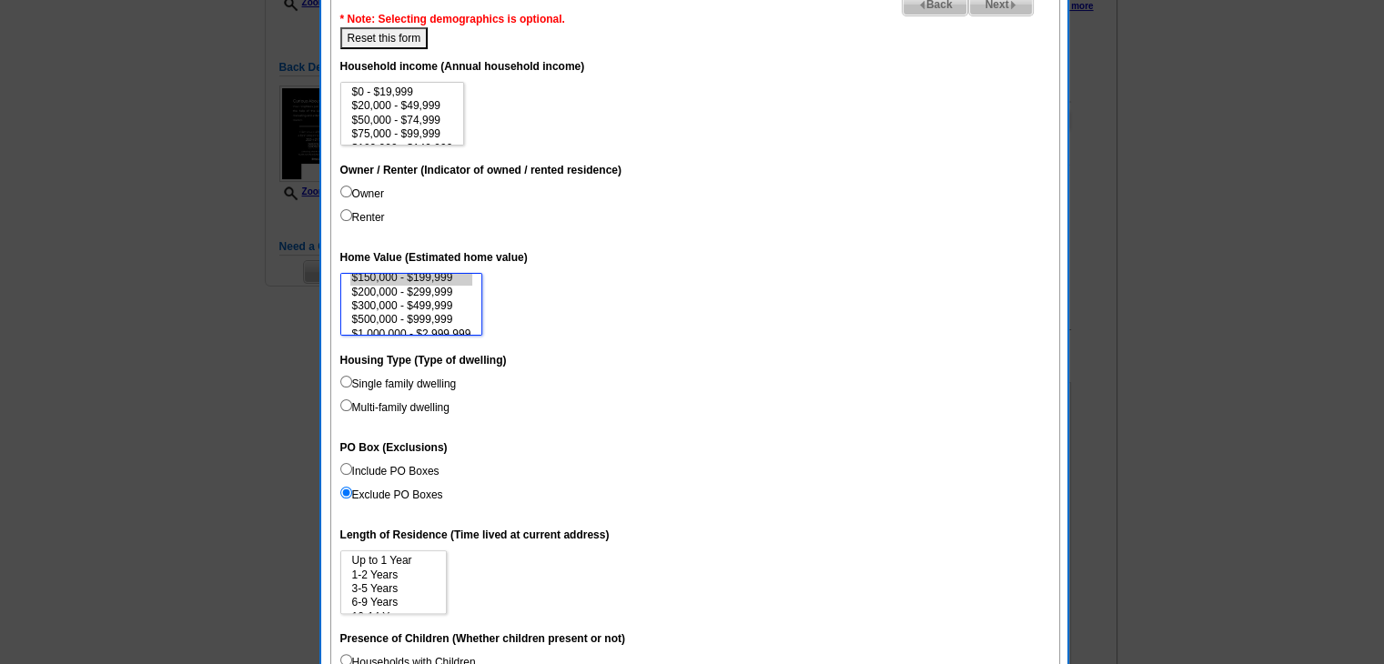
click at [437, 281] on option "$150,000 - $199,999" at bounding box center [411, 278] width 123 height 14
select select "200000-299999"
click at [437, 291] on option "$200,000 - $299,999" at bounding box center [411, 295] width 123 height 14
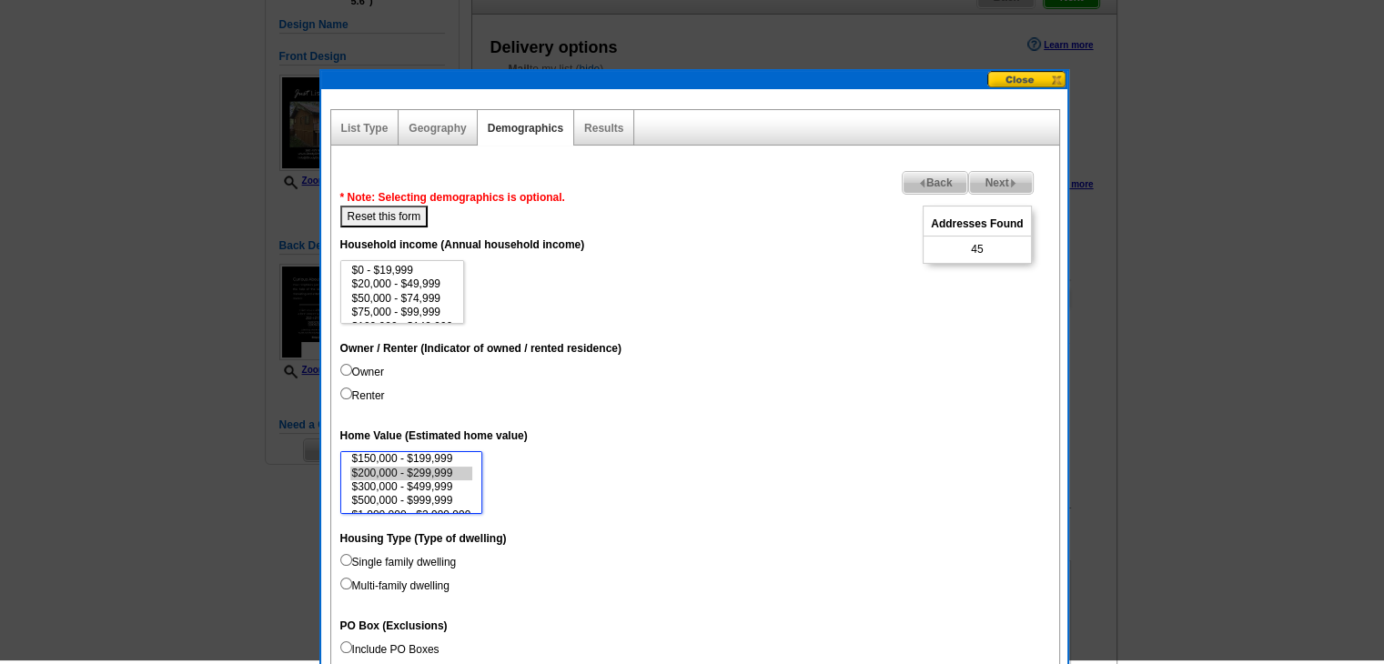
scroll to position [182, 0]
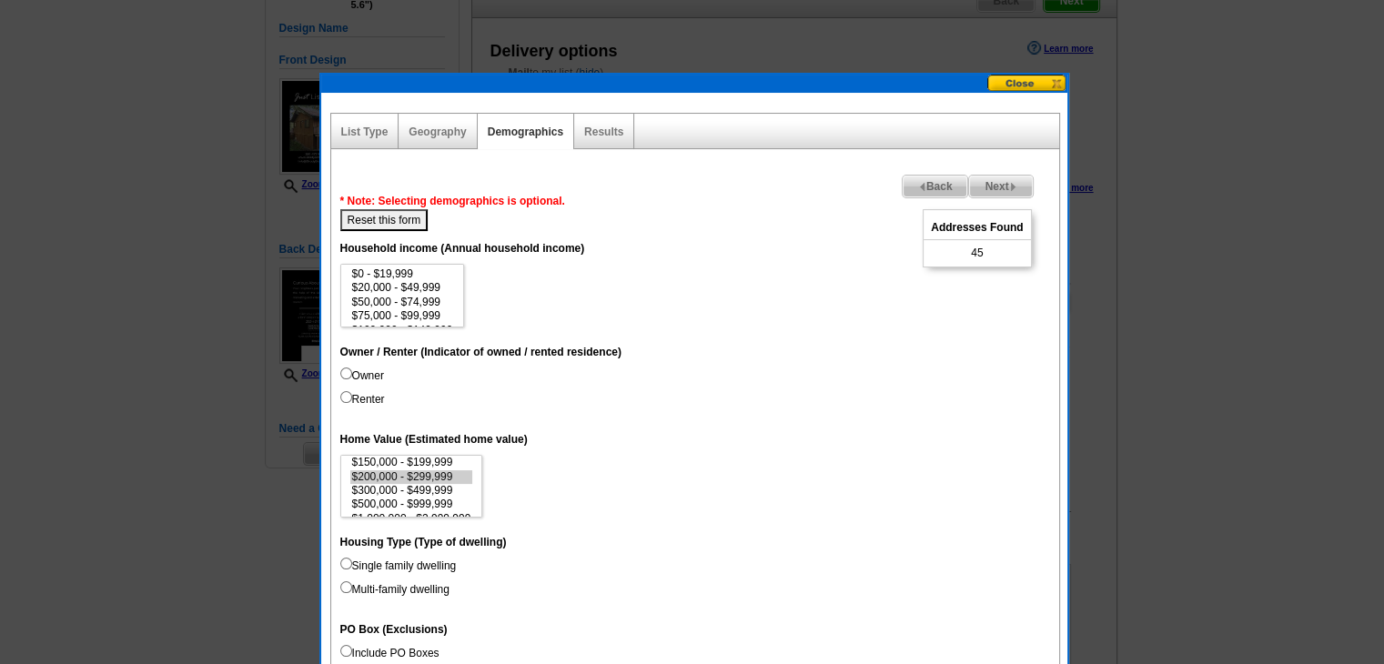
click at [1002, 179] on span "Next" at bounding box center [1000, 187] width 63 height 22
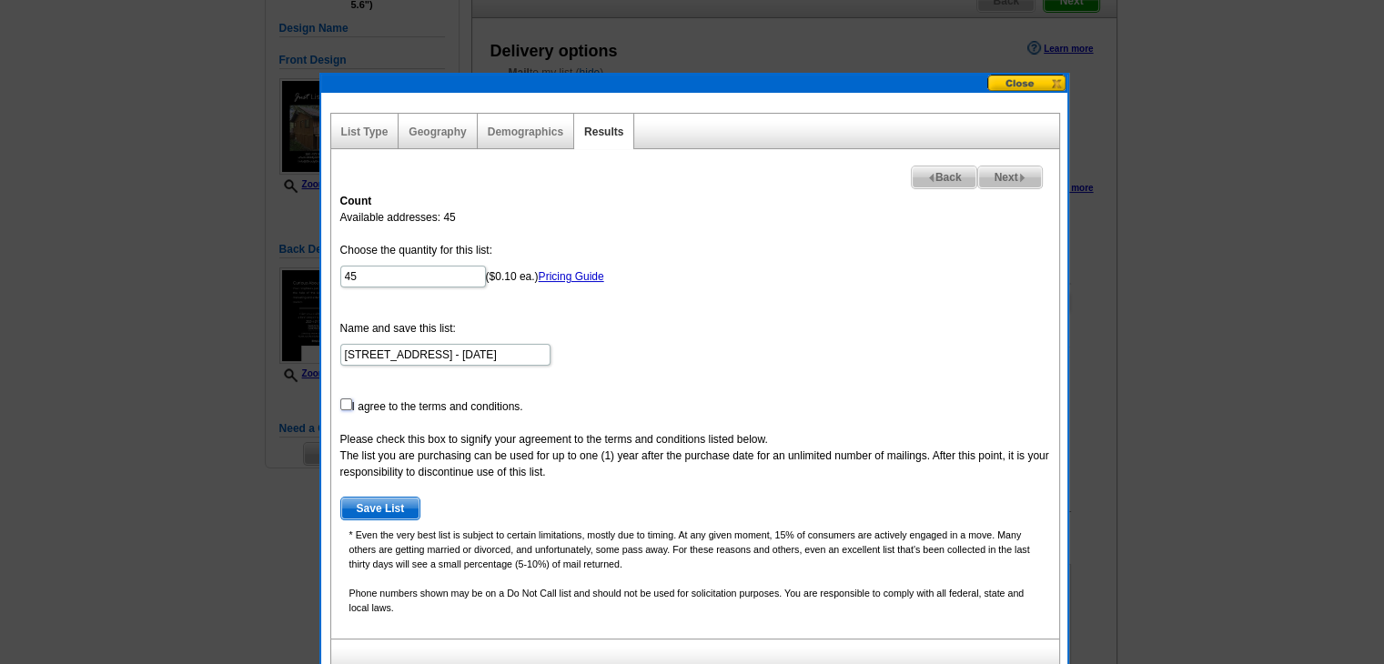
click at [346, 398] on input "checkbox" at bounding box center [346, 404] width 12 height 12
checkbox input "true"
click at [380, 510] on span "Save List" at bounding box center [380, 509] width 79 height 22
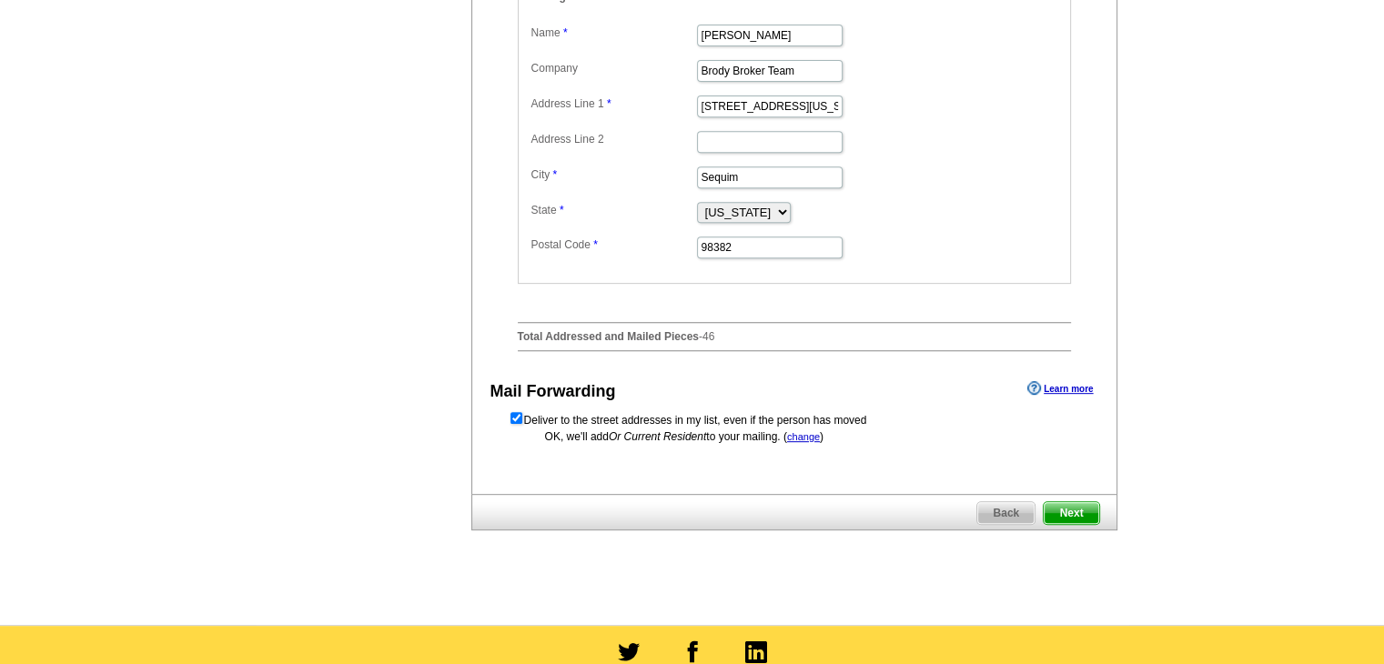
scroll to position [819, 0]
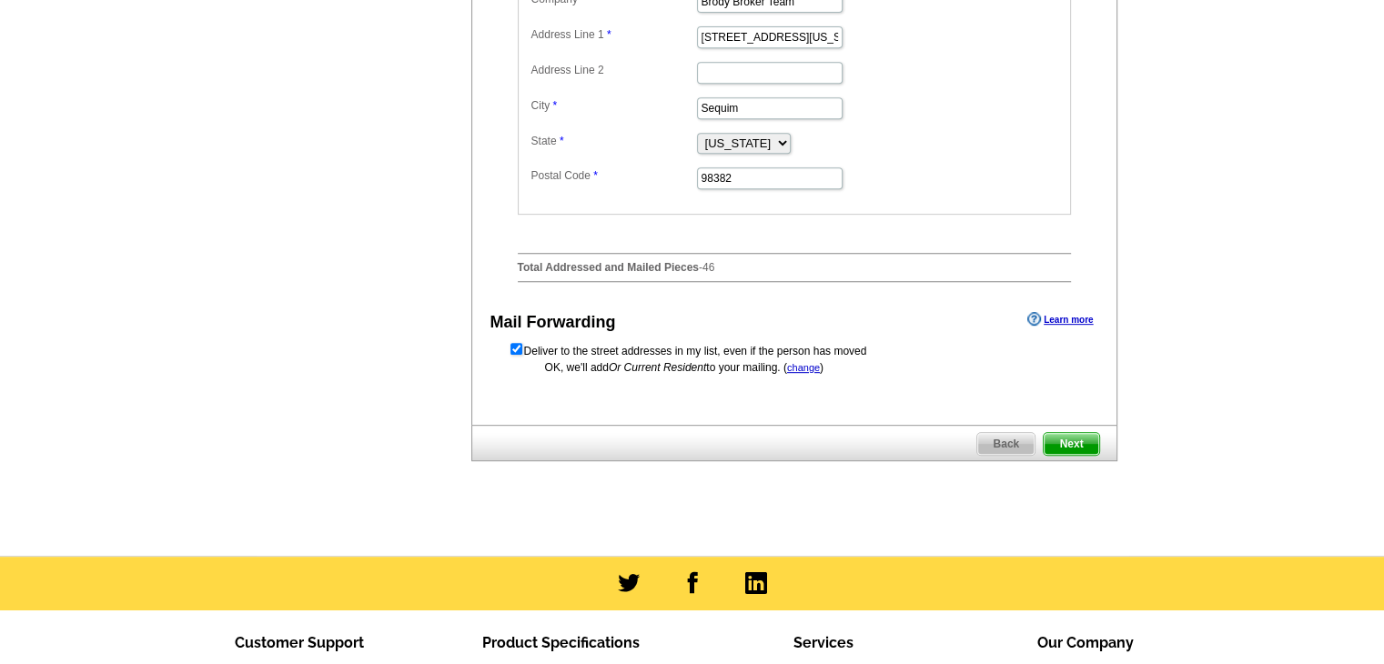
click at [1085, 455] on span "Next" at bounding box center [1070, 444] width 55 height 22
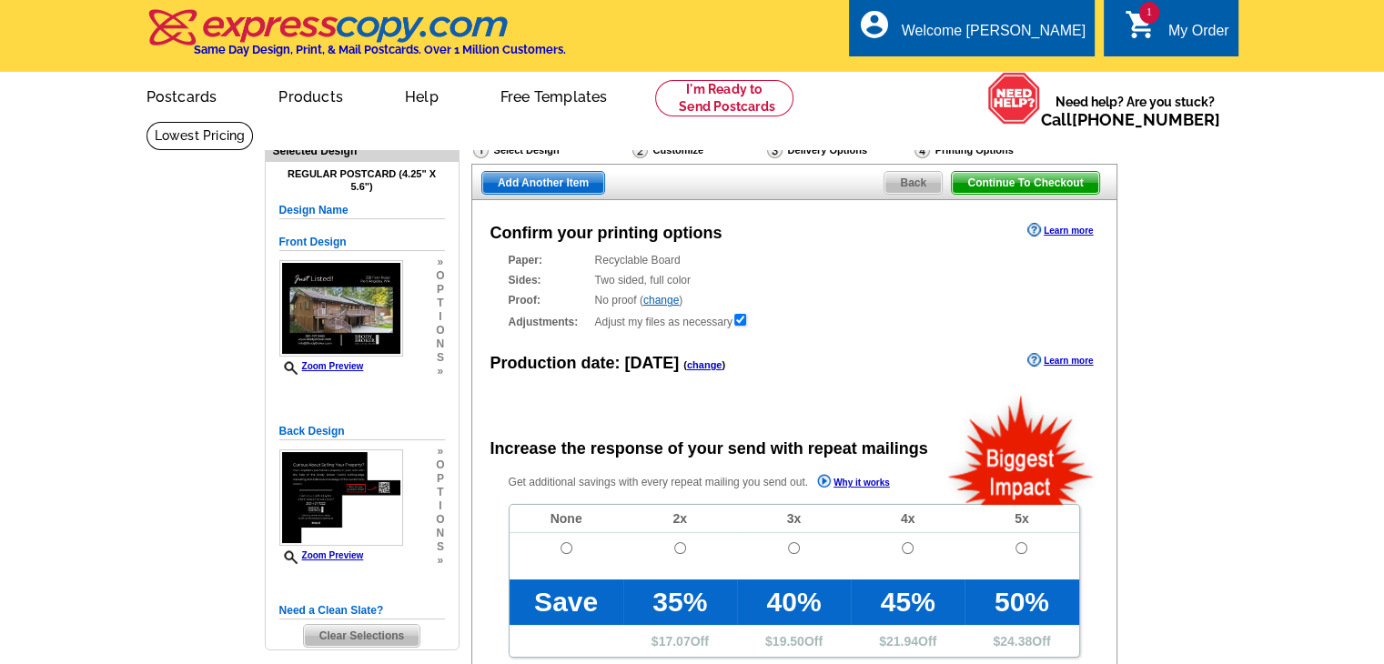
radio input "false"
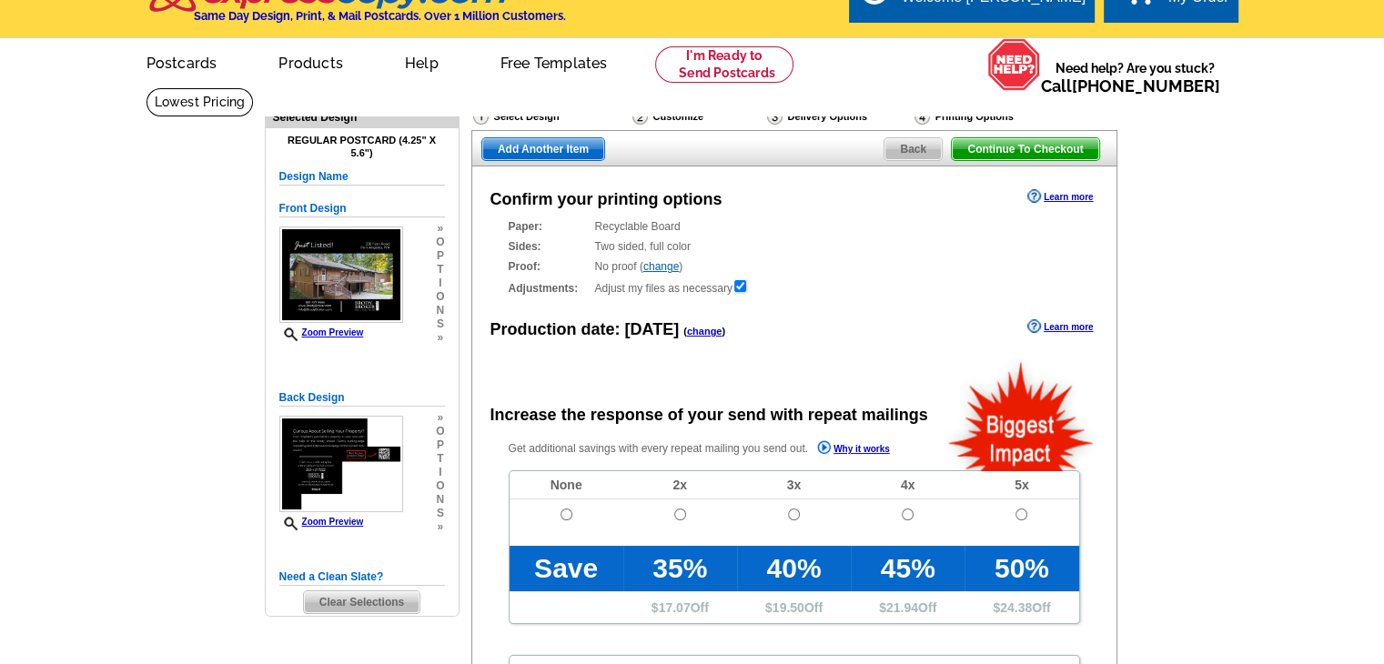
scroll to position [91, 0]
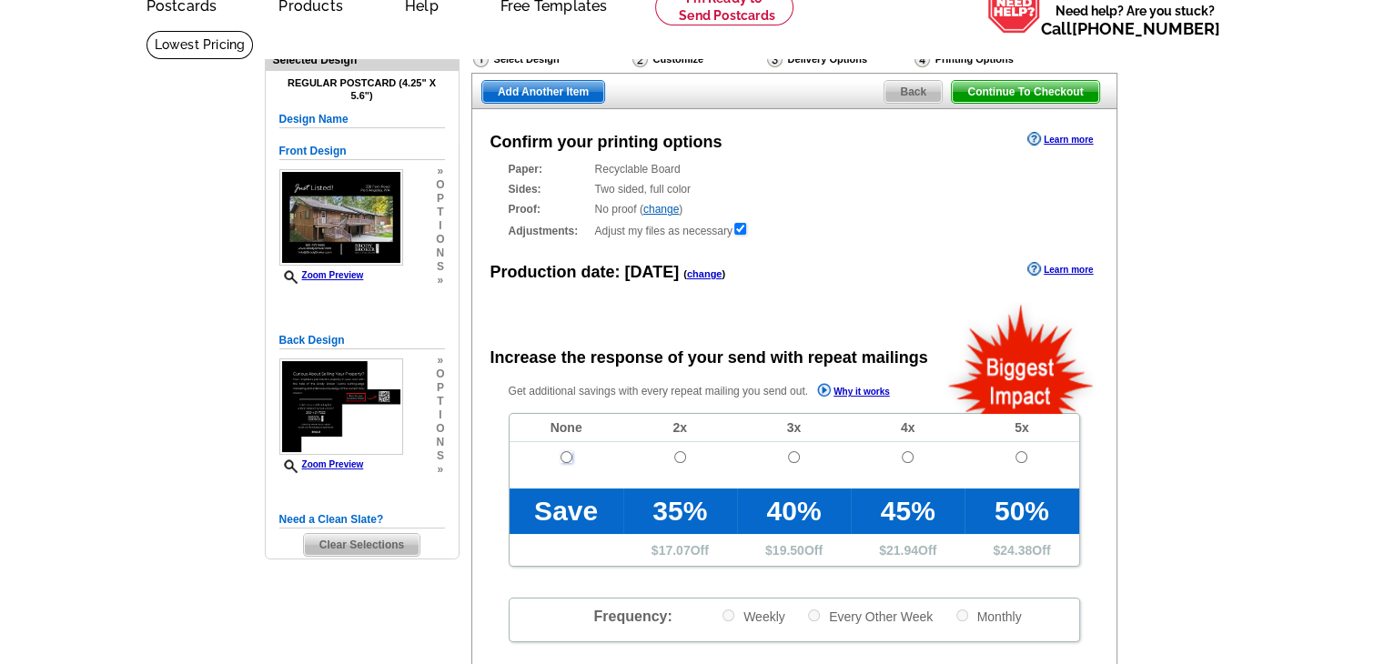
click at [564, 462] on input "radio" at bounding box center [566, 457] width 12 height 12
radio input "true"
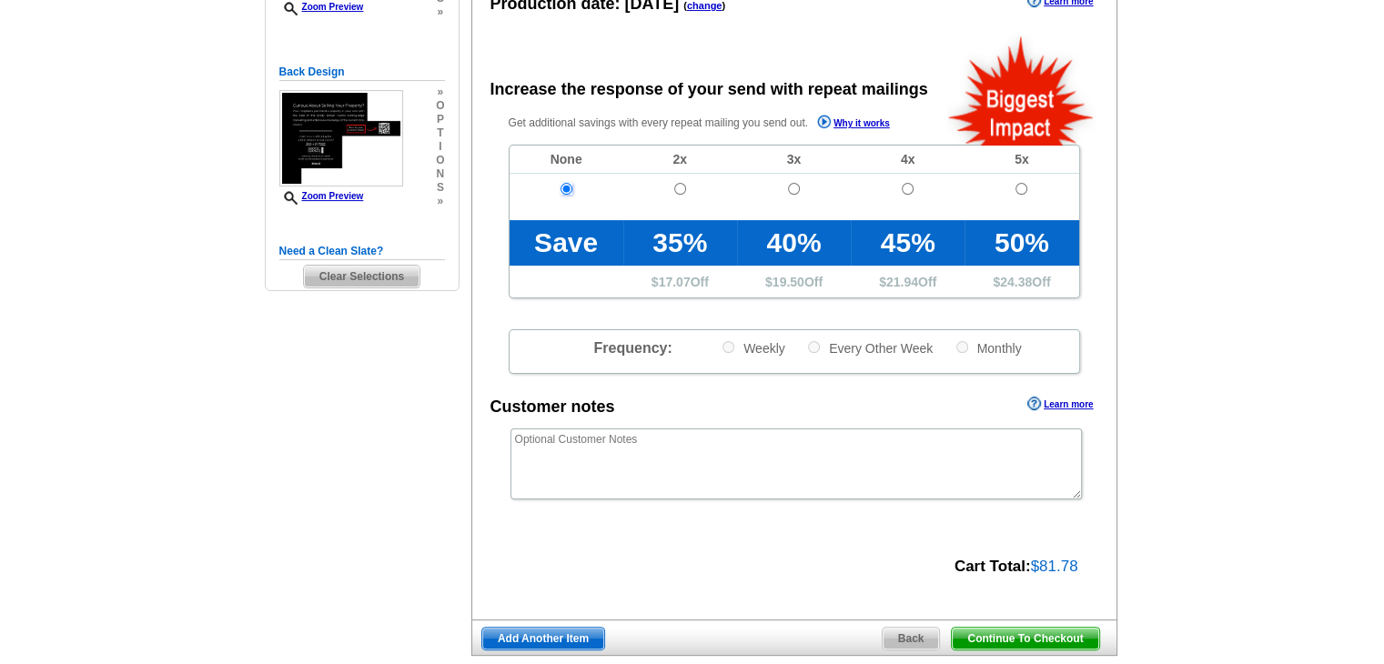
scroll to position [364, 0]
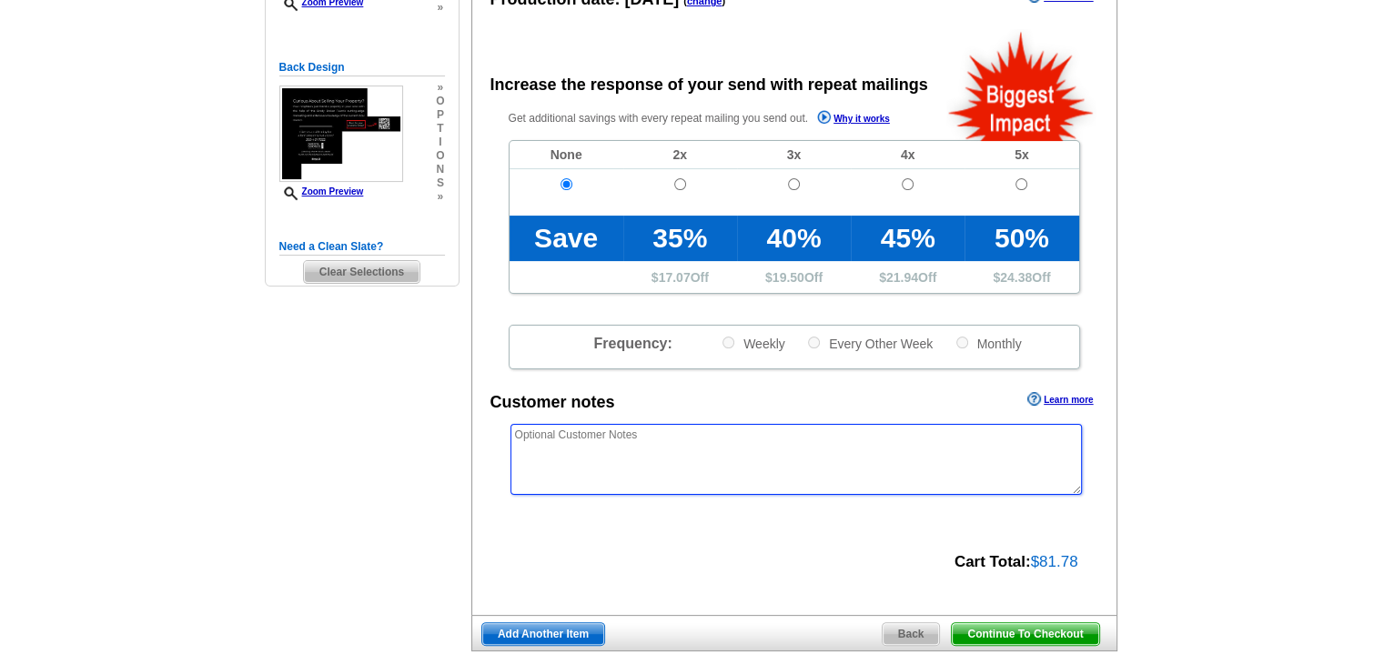
click at [724, 454] on textarea at bounding box center [795, 459] width 571 height 71
paste textarea "*/*/* PLEASE USE "OUR NEIGHBORS AT" INSTEAD OF USING NAMES THE MAILING LIST */*…"
type textarea "*/*/* PLEASE USE "OUR NEIGHBORS AT" INSTEAD OF USING NAMES THE MAILING LIST */*…"
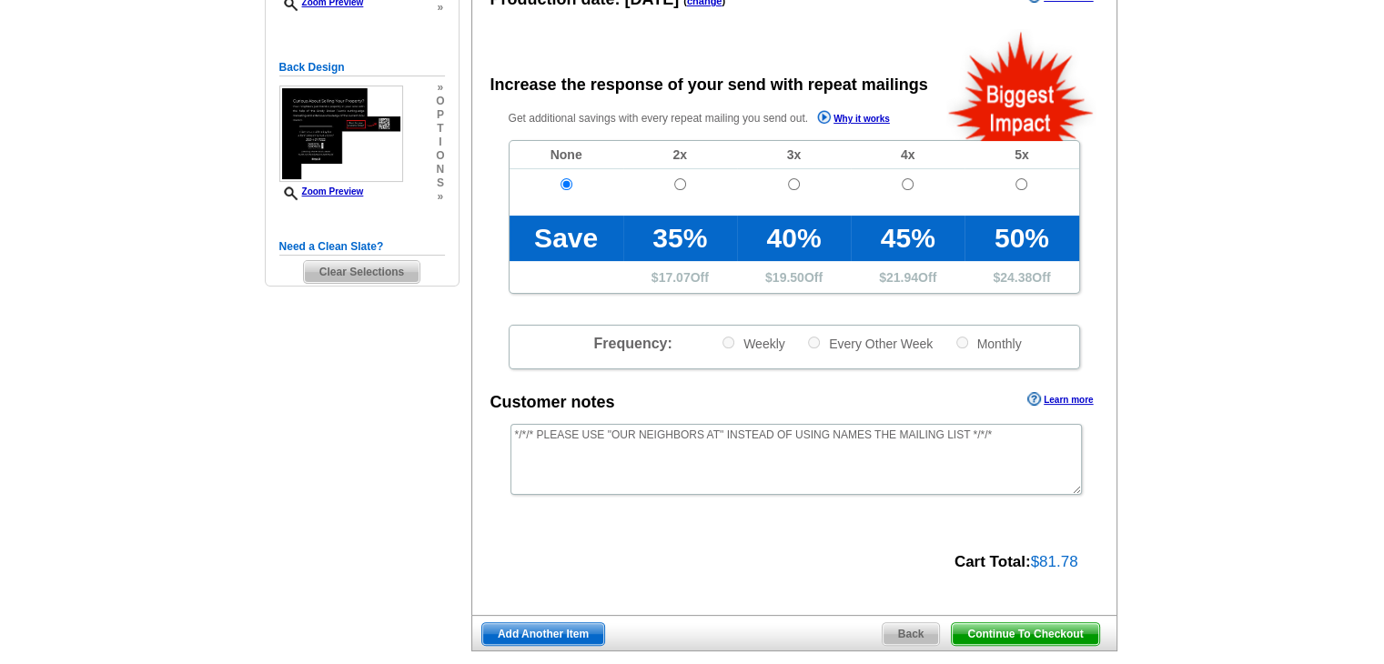
click at [1031, 634] on span "Continue To Checkout" at bounding box center [1025, 634] width 146 height 22
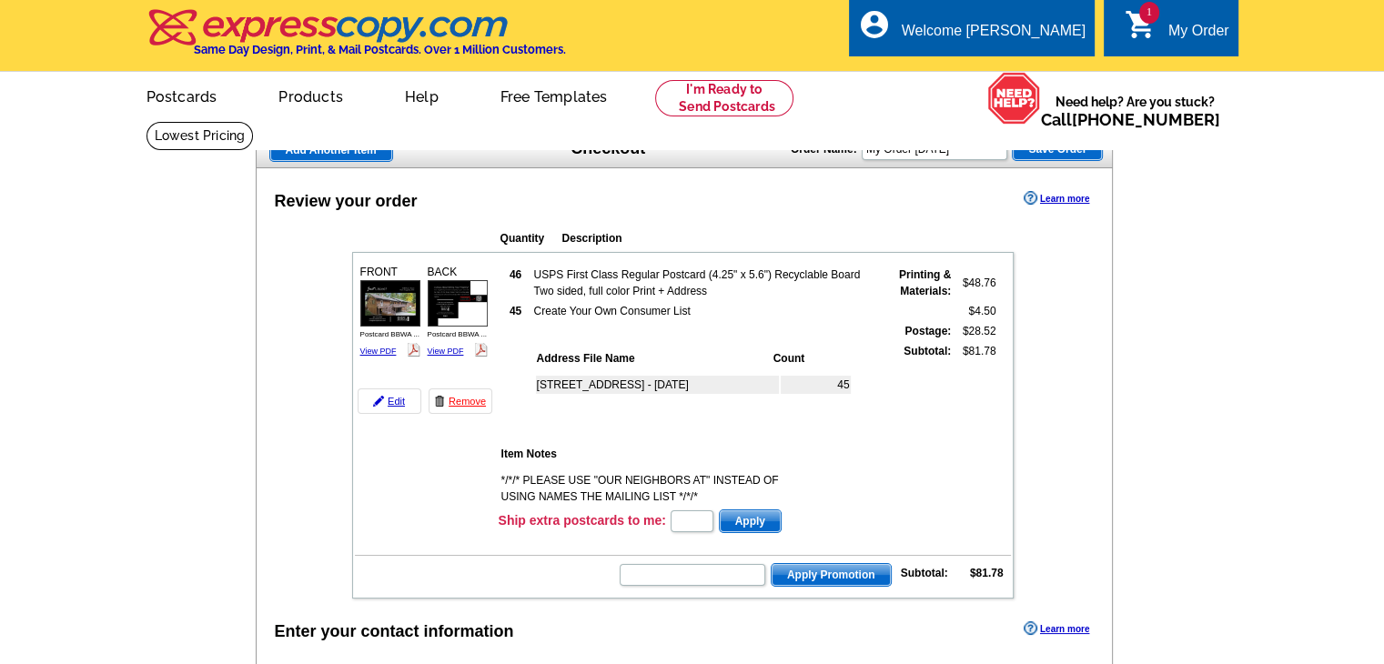
scroll to position [182, 0]
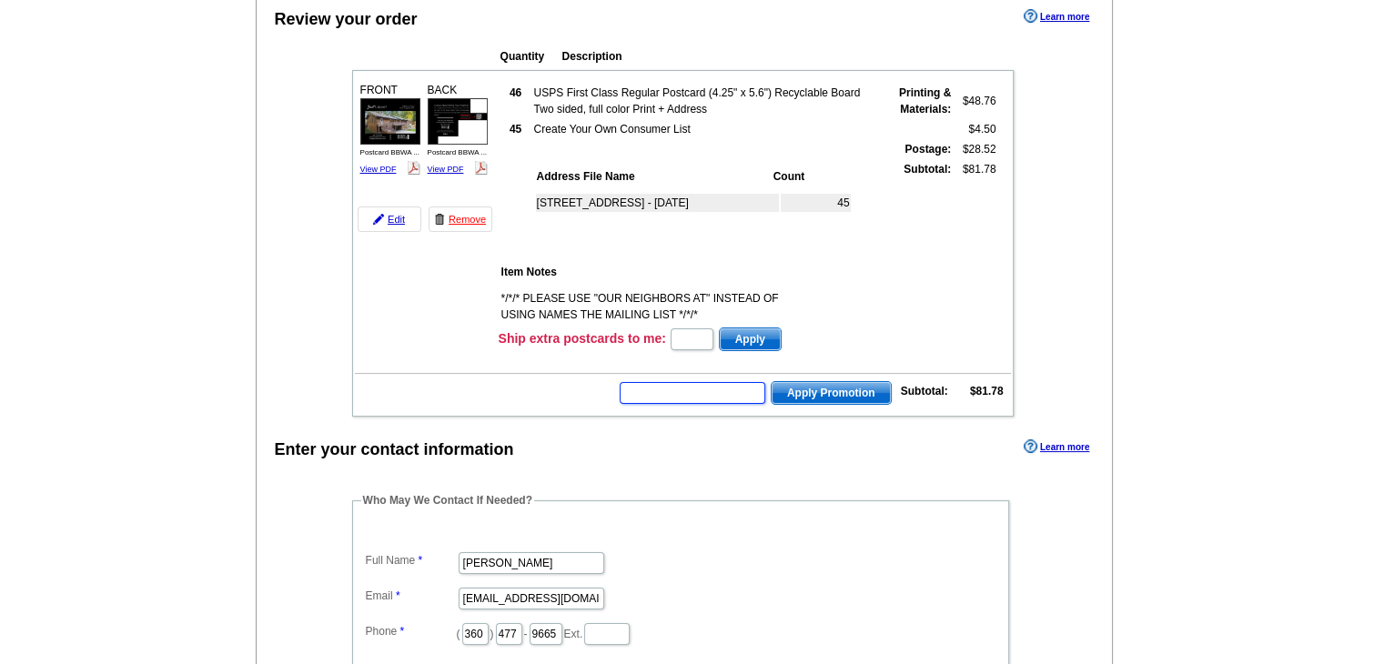
click at [678, 390] on input "text" at bounding box center [693, 393] width 146 height 22
paste input "SMS40m"
type input "SMS40m"
click at [803, 383] on span "Apply Promotion" at bounding box center [830, 393] width 119 height 22
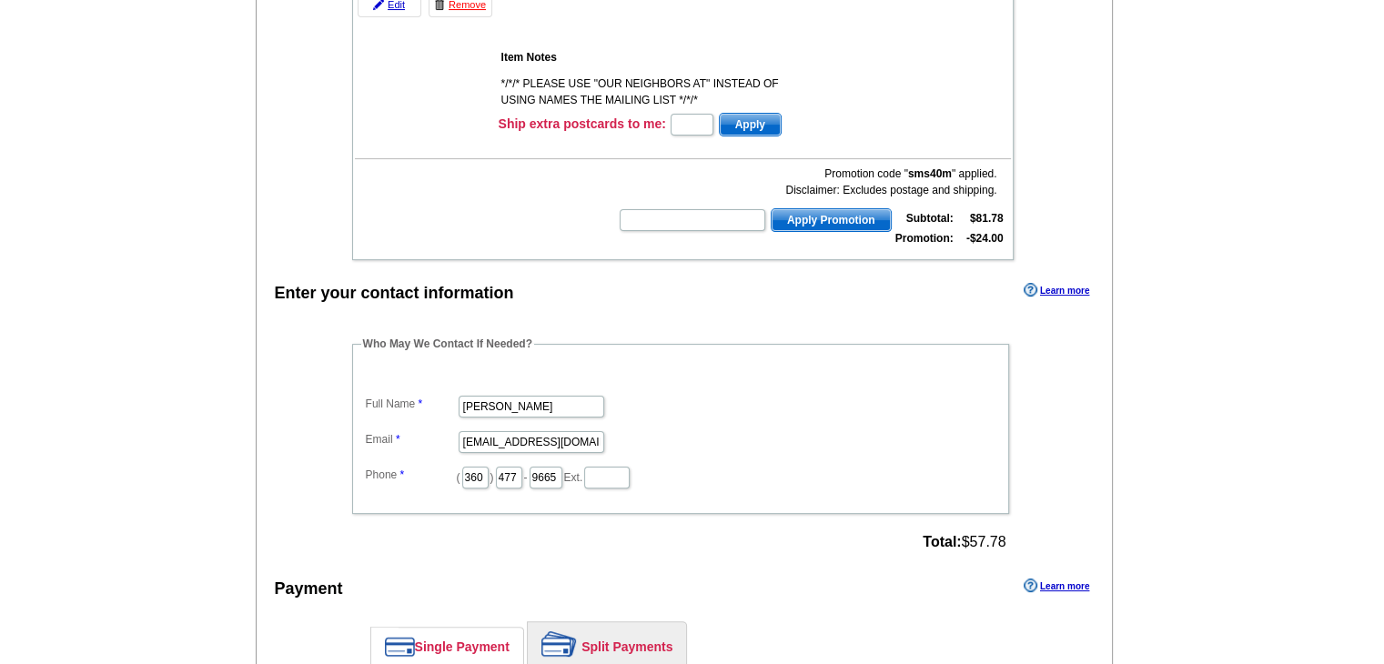
scroll to position [546, 0]
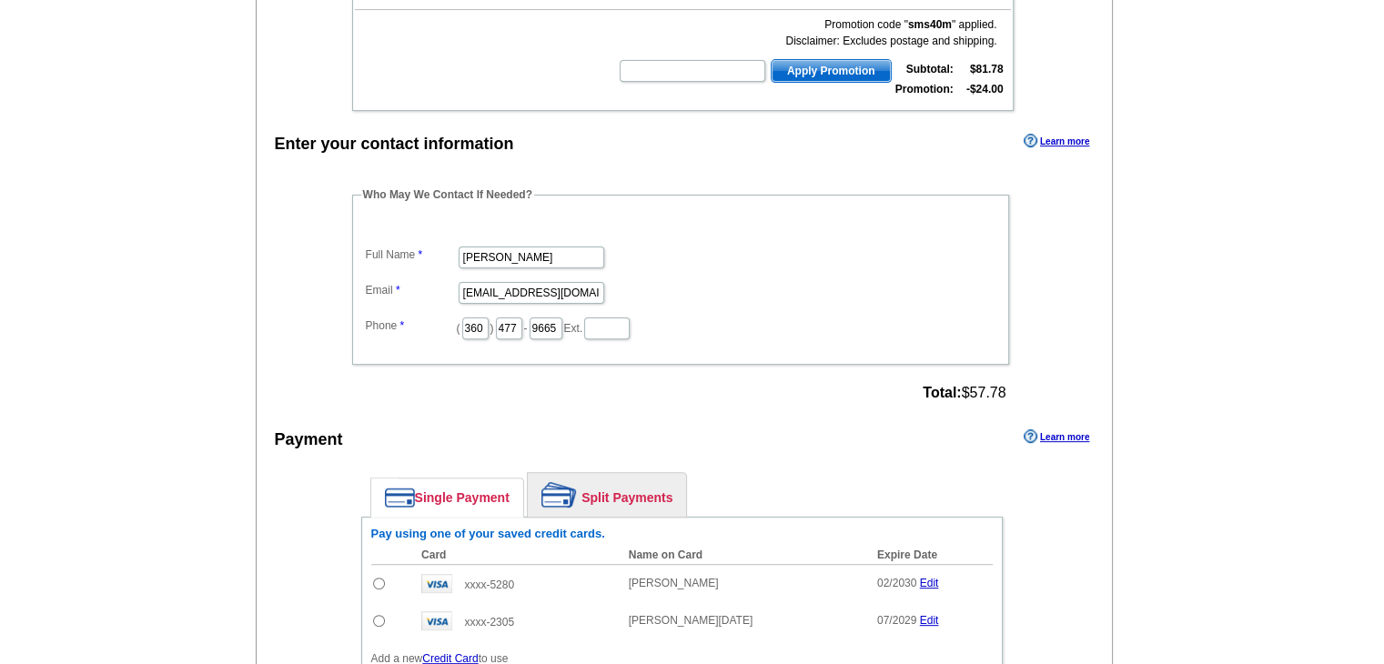
click at [373, 578] on input "radio" at bounding box center [379, 584] width 12 height 12
radio input "true"
click at [557, 247] on input "Rose McCreary" at bounding box center [531, 258] width 146 height 22
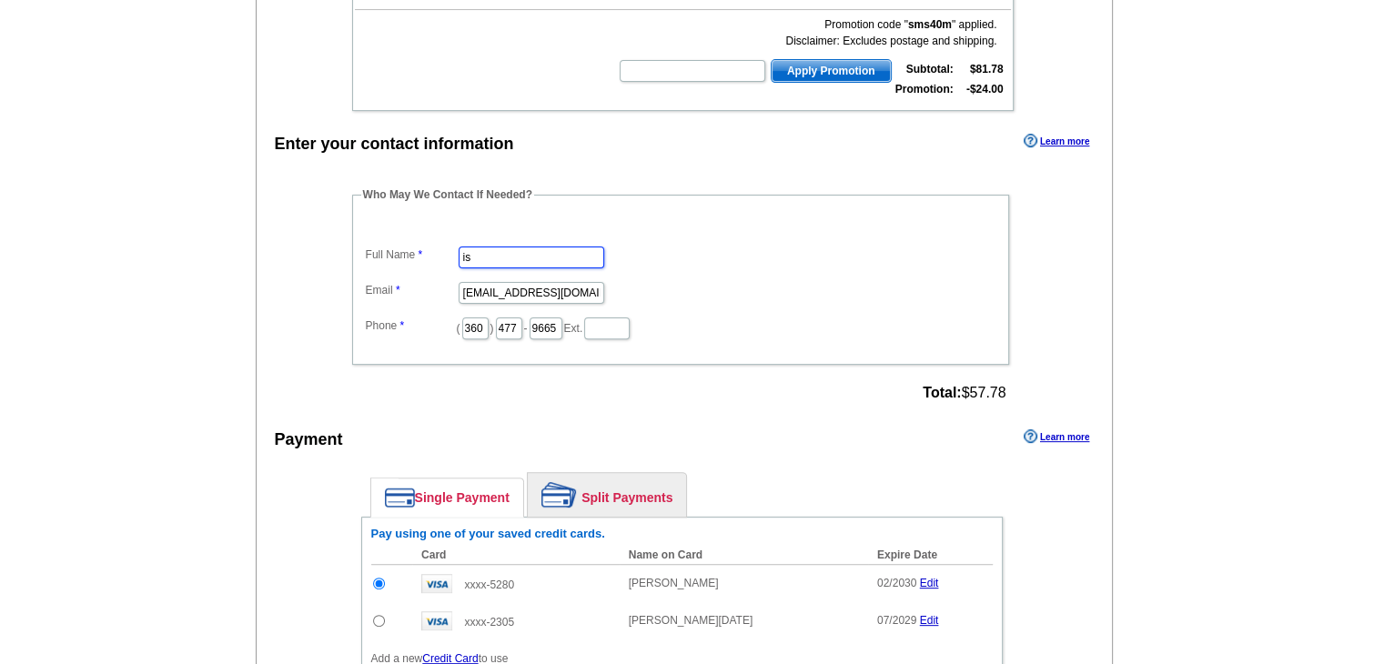
type input "[PERSON_NAME]"
click at [535, 283] on input "rose@brodybroker.com" at bounding box center [531, 293] width 146 height 22
type input "[EMAIL_ADDRESS][DOMAIN_NAME]"
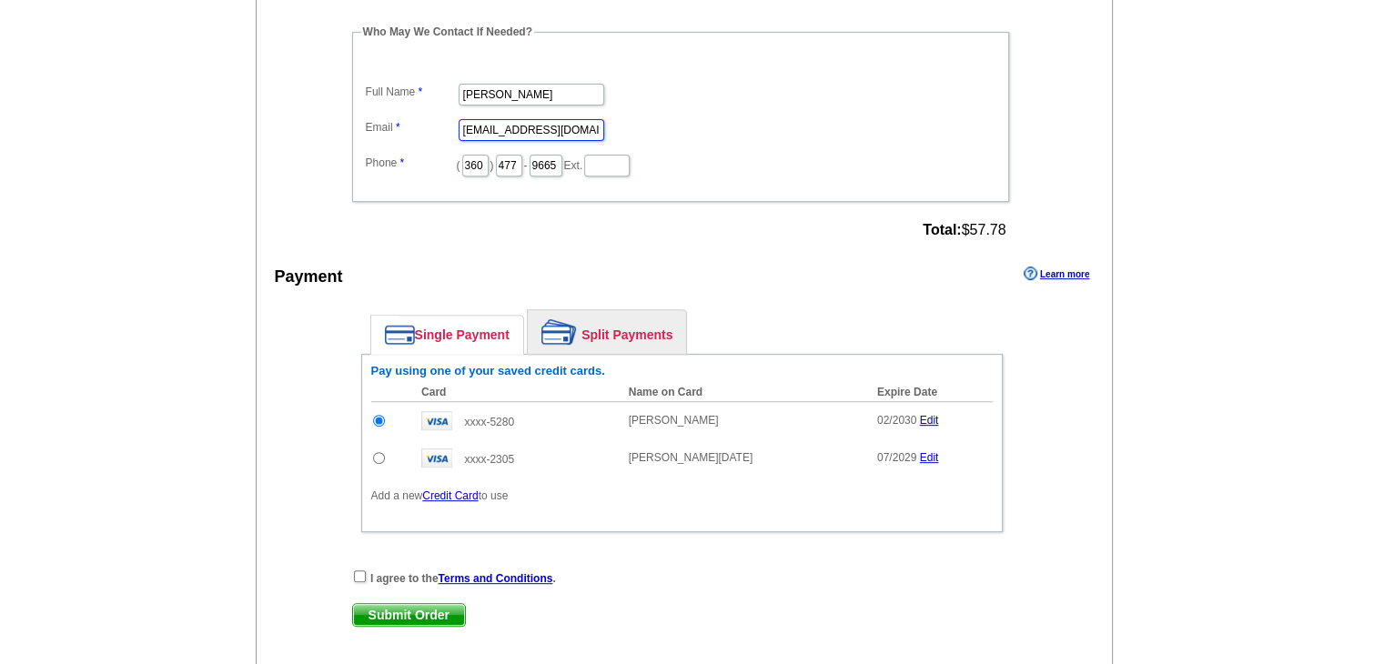
scroll to position [819, 0]
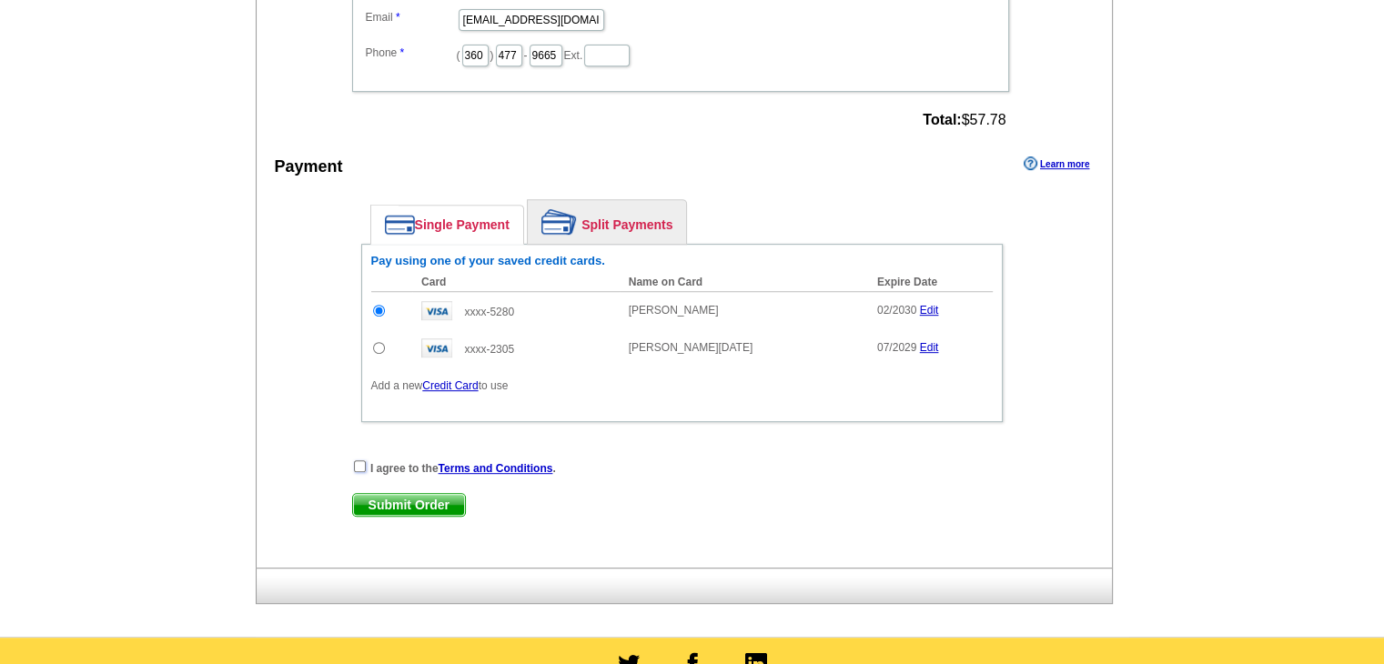
click at [354, 460] on input "checkbox" at bounding box center [360, 466] width 12 height 12
checkbox input "true"
click at [430, 502] on span "Submit Order" at bounding box center [409, 505] width 112 height 22
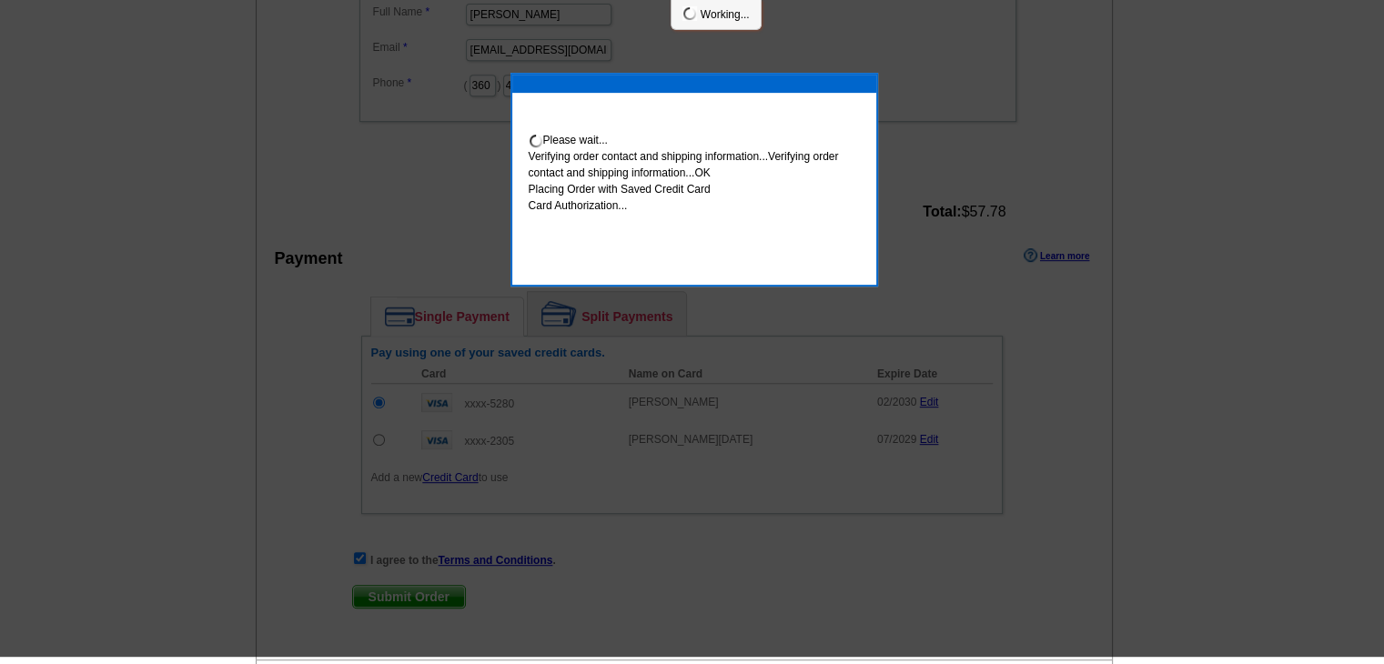
scroll to position [811, 0]
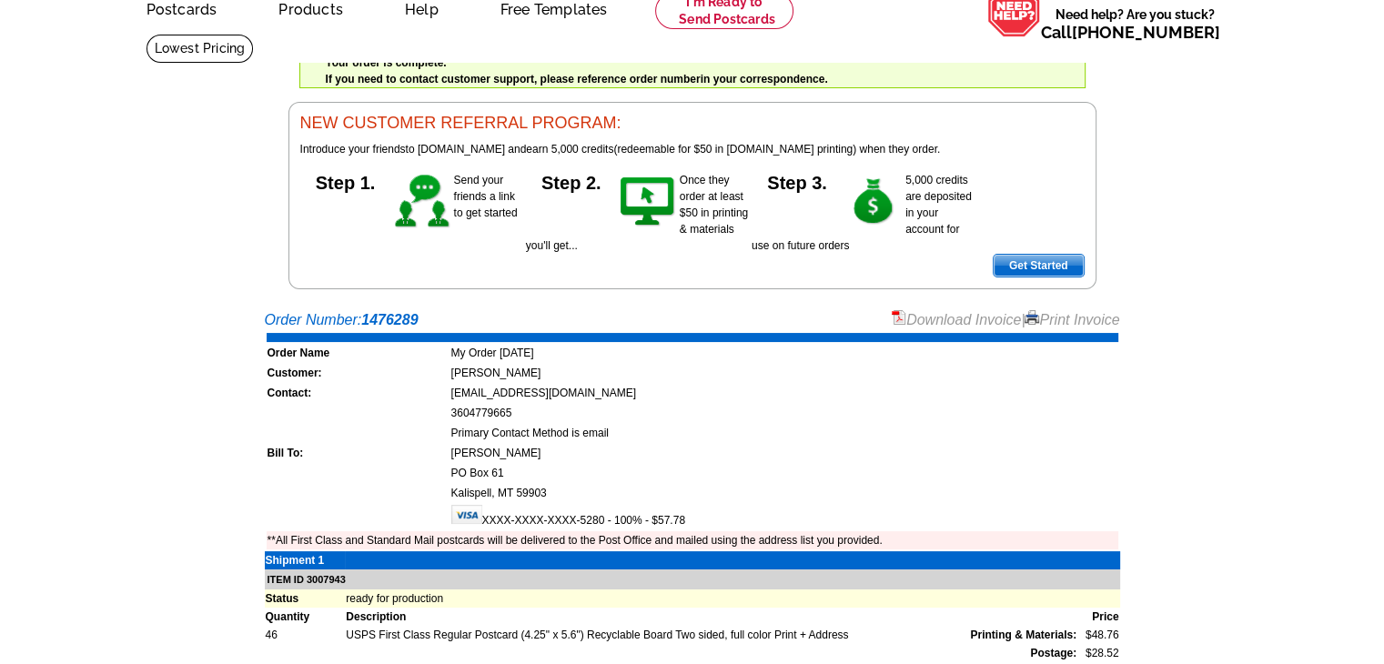
scroll to position [364, 0]
